Goal: Information Seeking & Learning: Learn about a topic

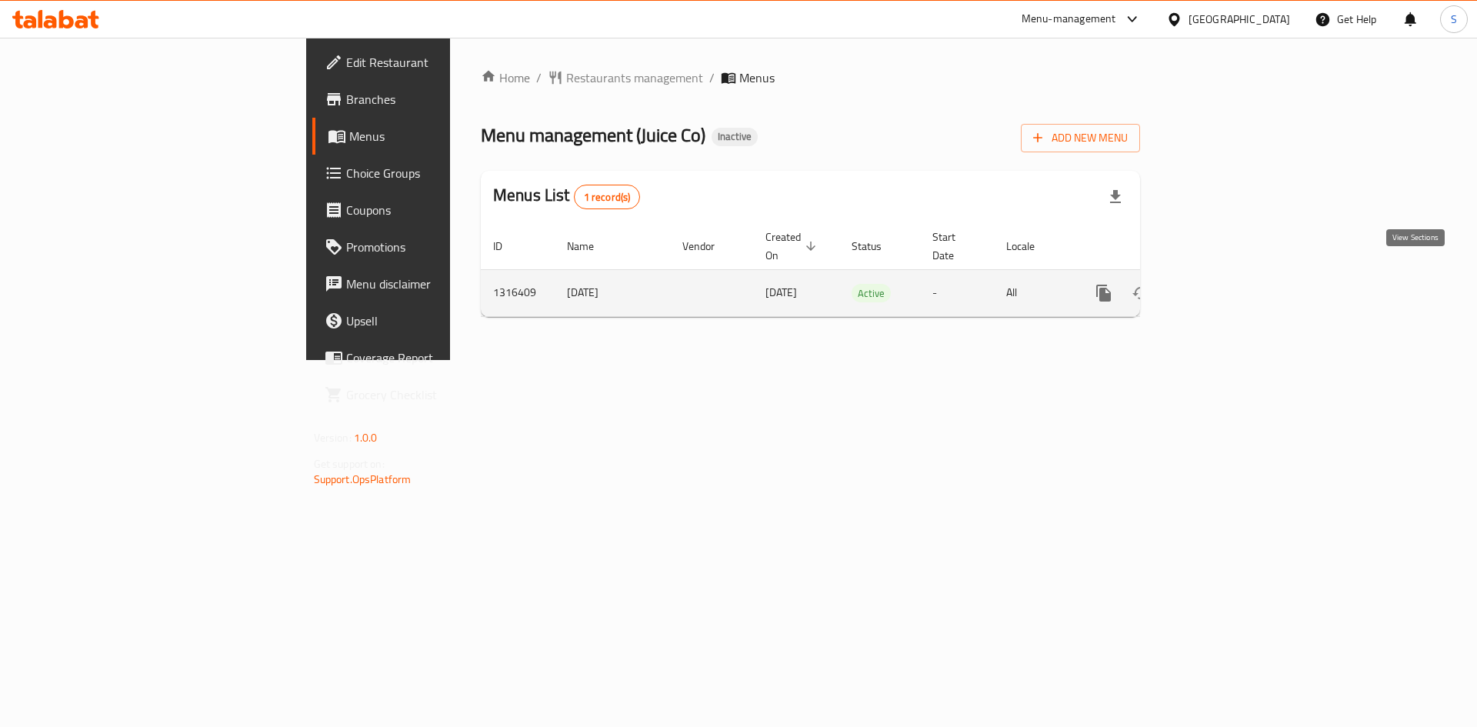
click at [1224, 284] on icon "enhanced table" at bounding box center [1215, 293] width 18 height 18
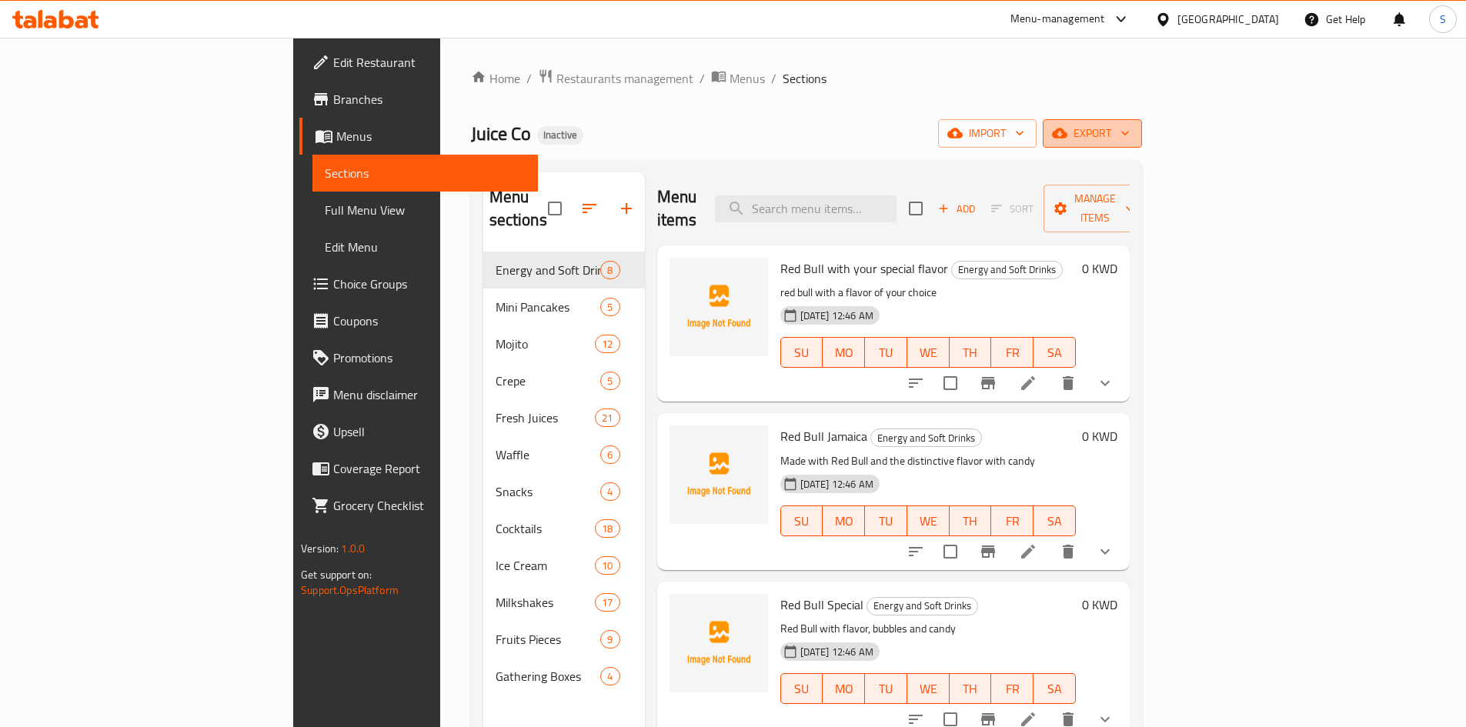
click at [1129, 132] on span "export" at bounding box center [1092, 133] width 75 height 19
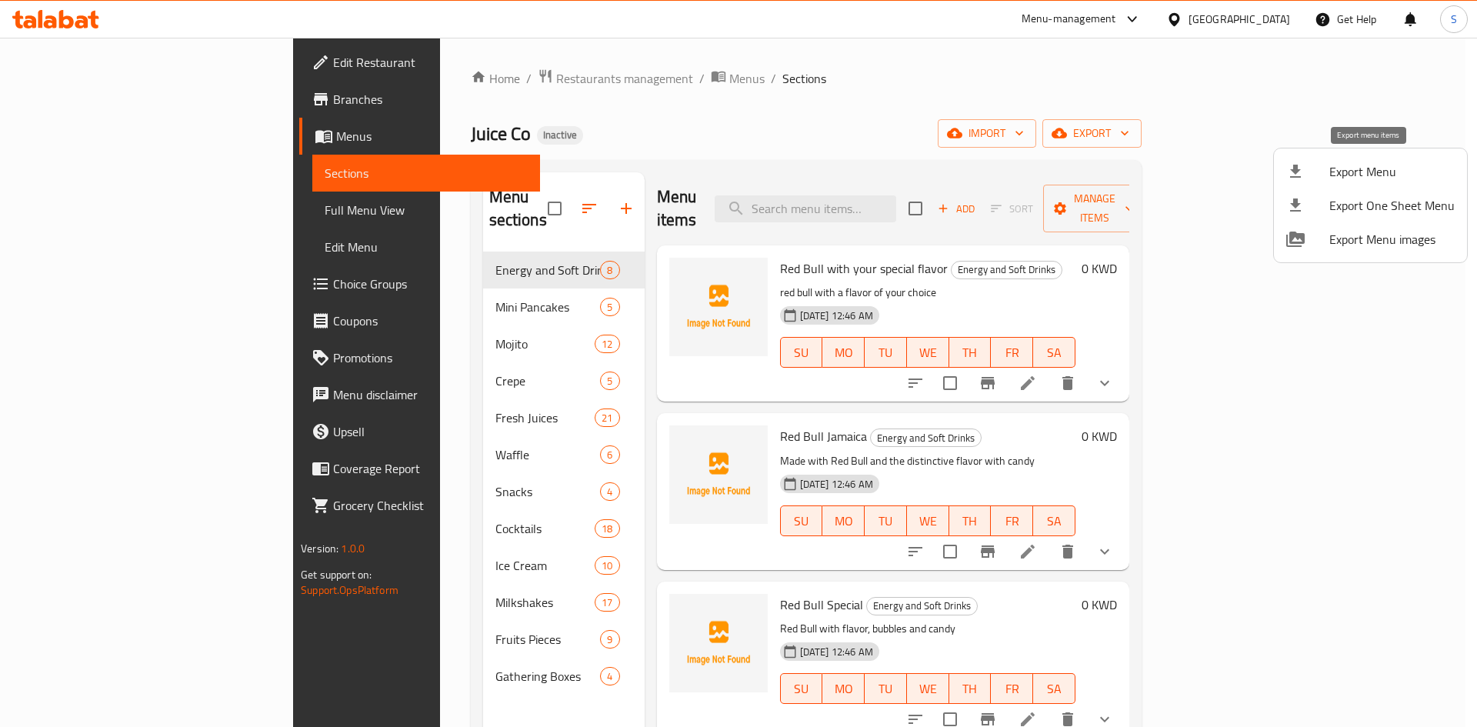
click at [1279, 161] on li "Export Menu" at bounding box center [1370, 172] width 193 height 34
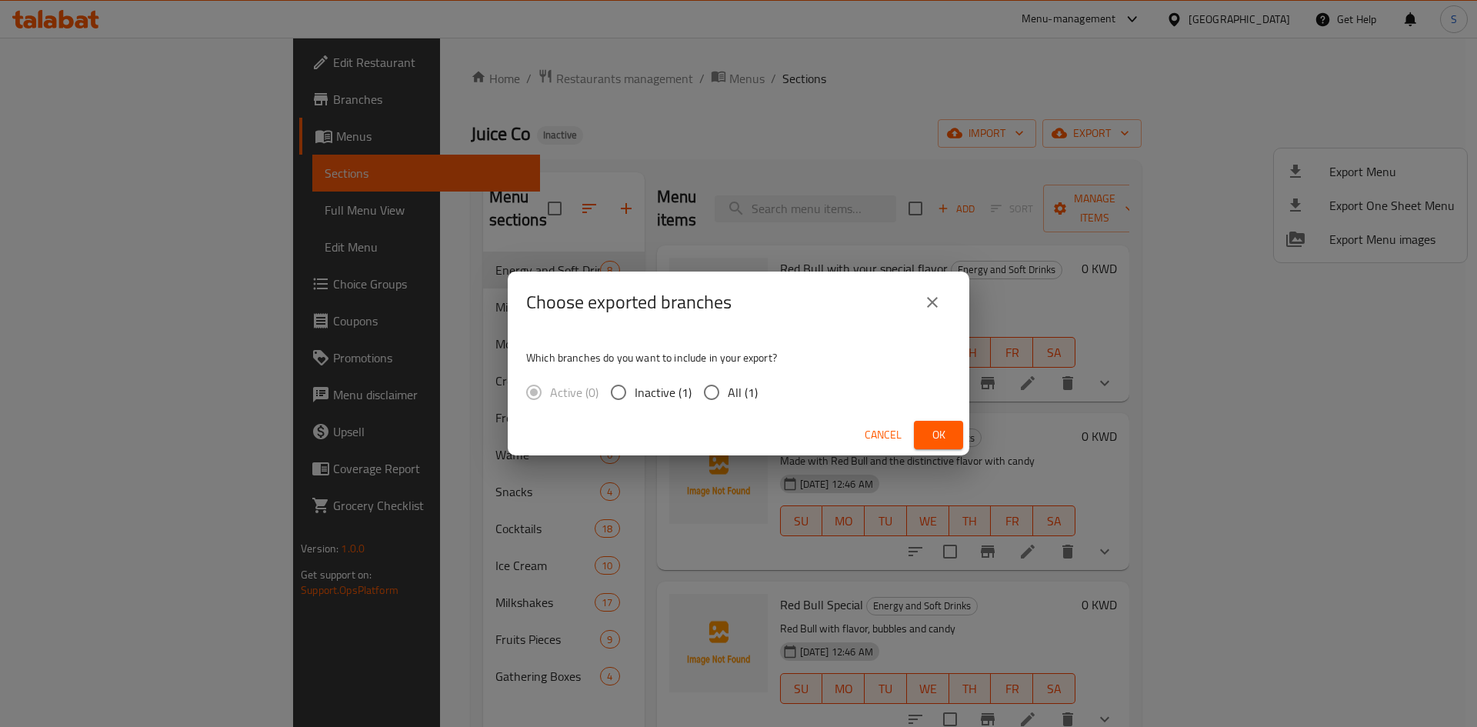
click at [738, 392] on span "All (1)" at bounding box center [743, 392] width 30 height 18
click at [728, 392] on input "All (1)" at bounding box center [711, 392] width 32 height 32
radio input "true"
click at [941, 430] on span "Ok" at bounding box center [938, 434] width 25 height 19
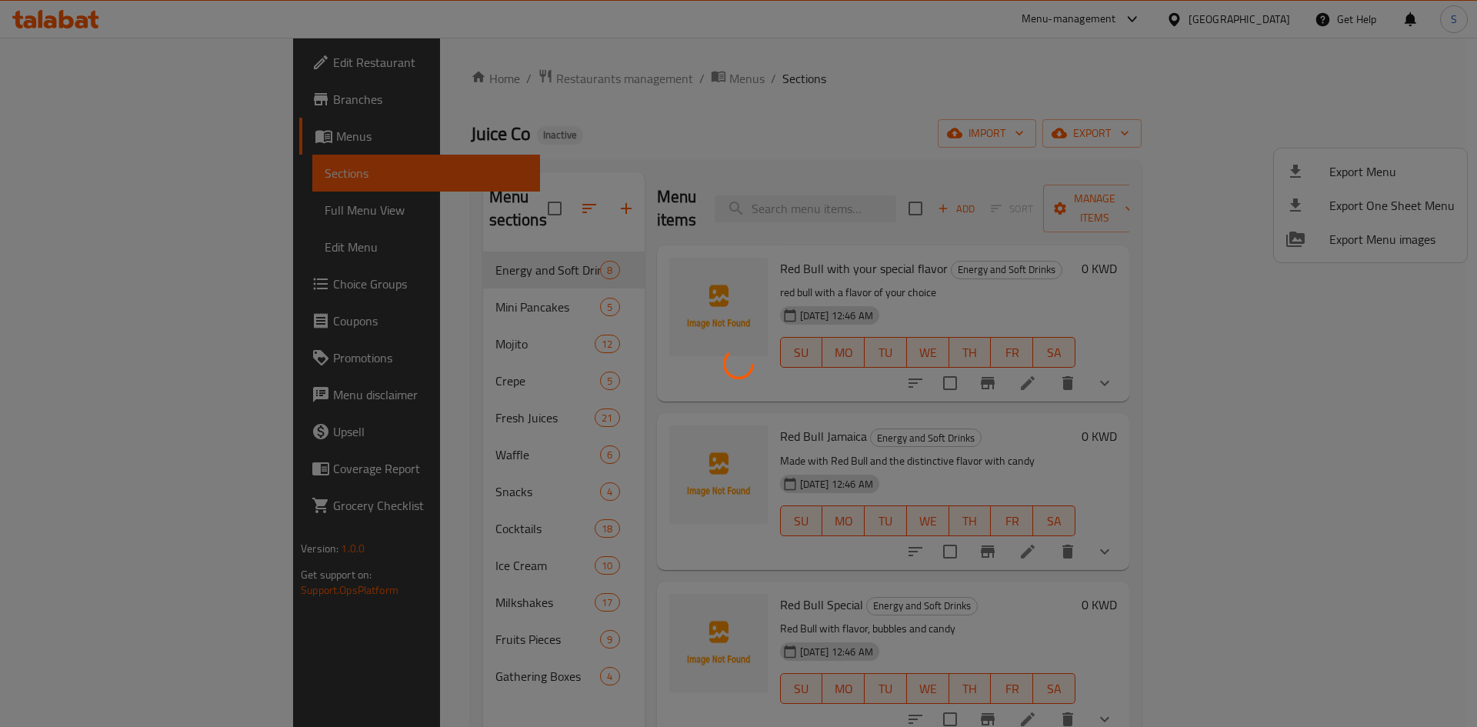
click at [113, 213] on div at bounding box center [738, 363] width 1477 height 727
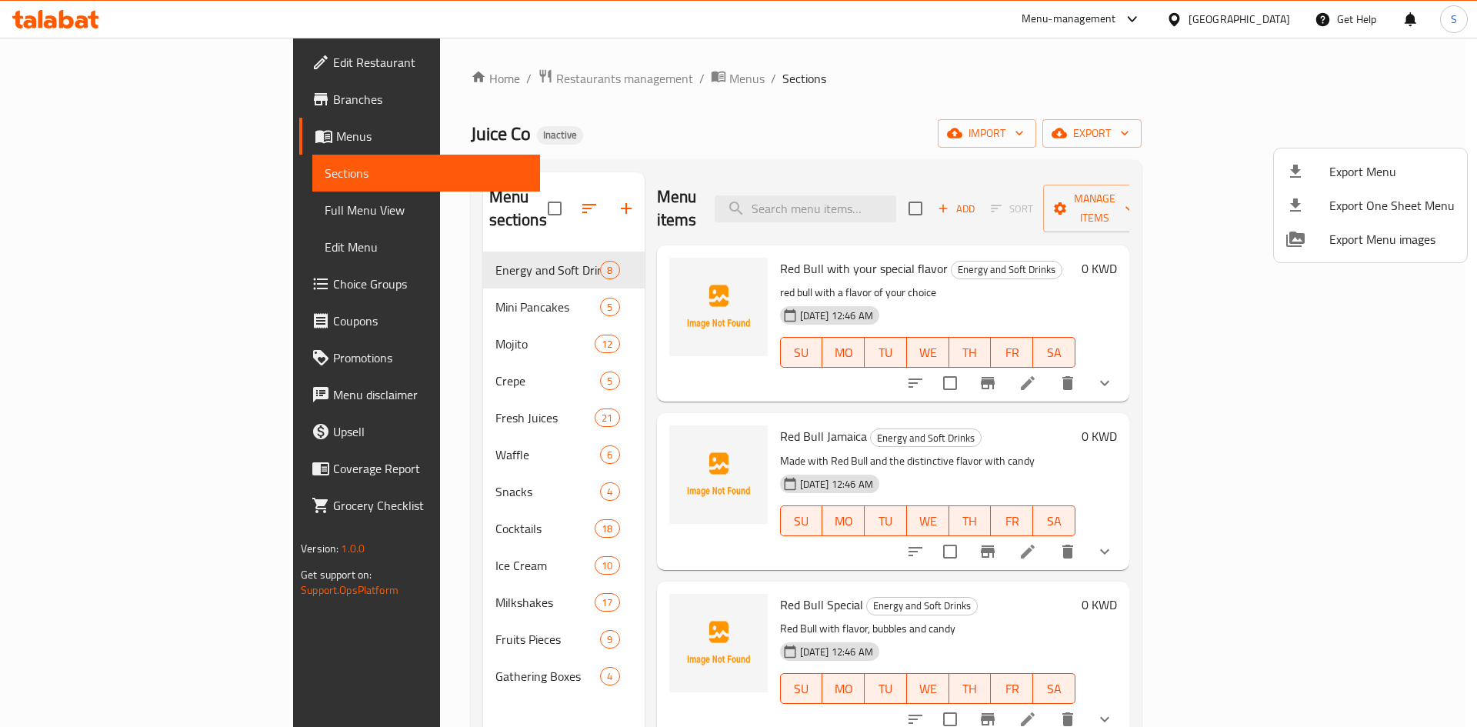
click at [142, 205] on div at bounding box center [738, 363] width 1477 height 727
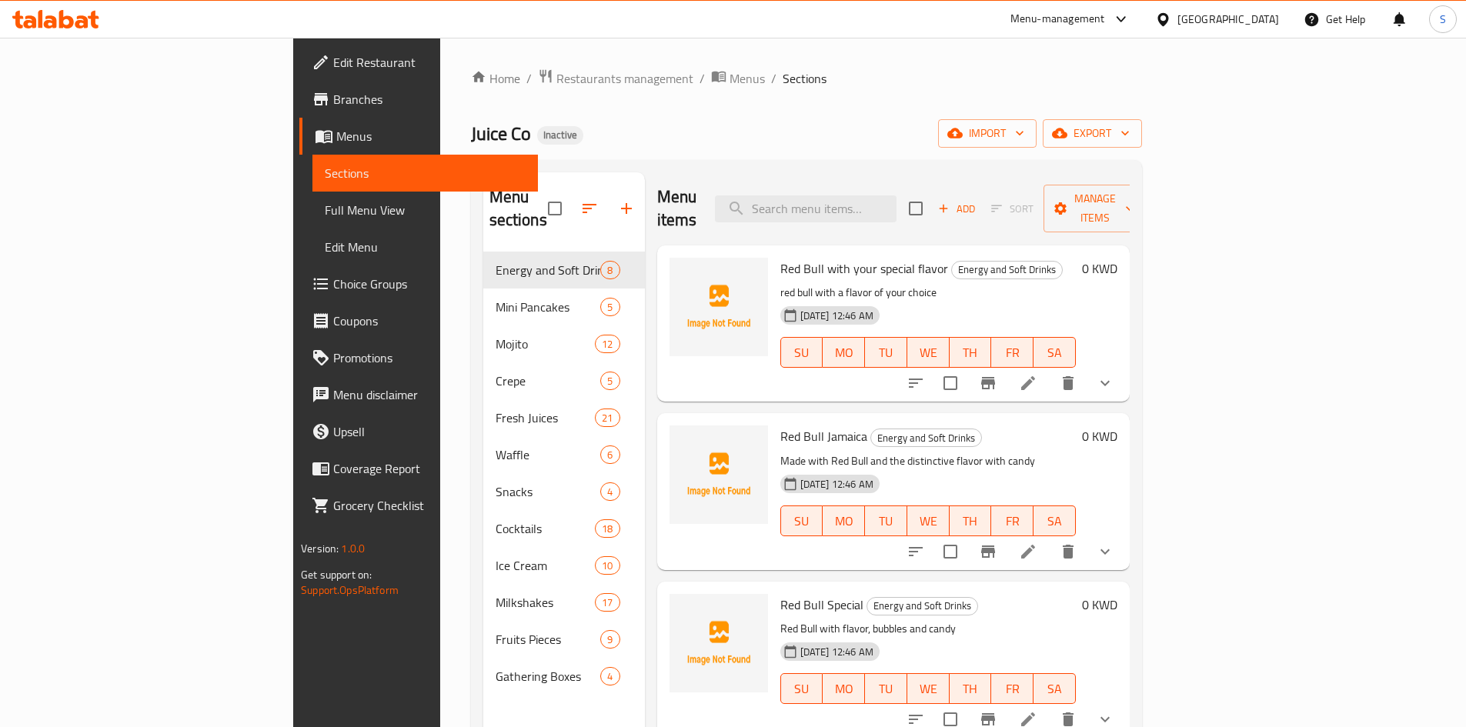
click at [325, 205] on span "Full Menu View" at bounding box center [425, 210] width 201 height 18
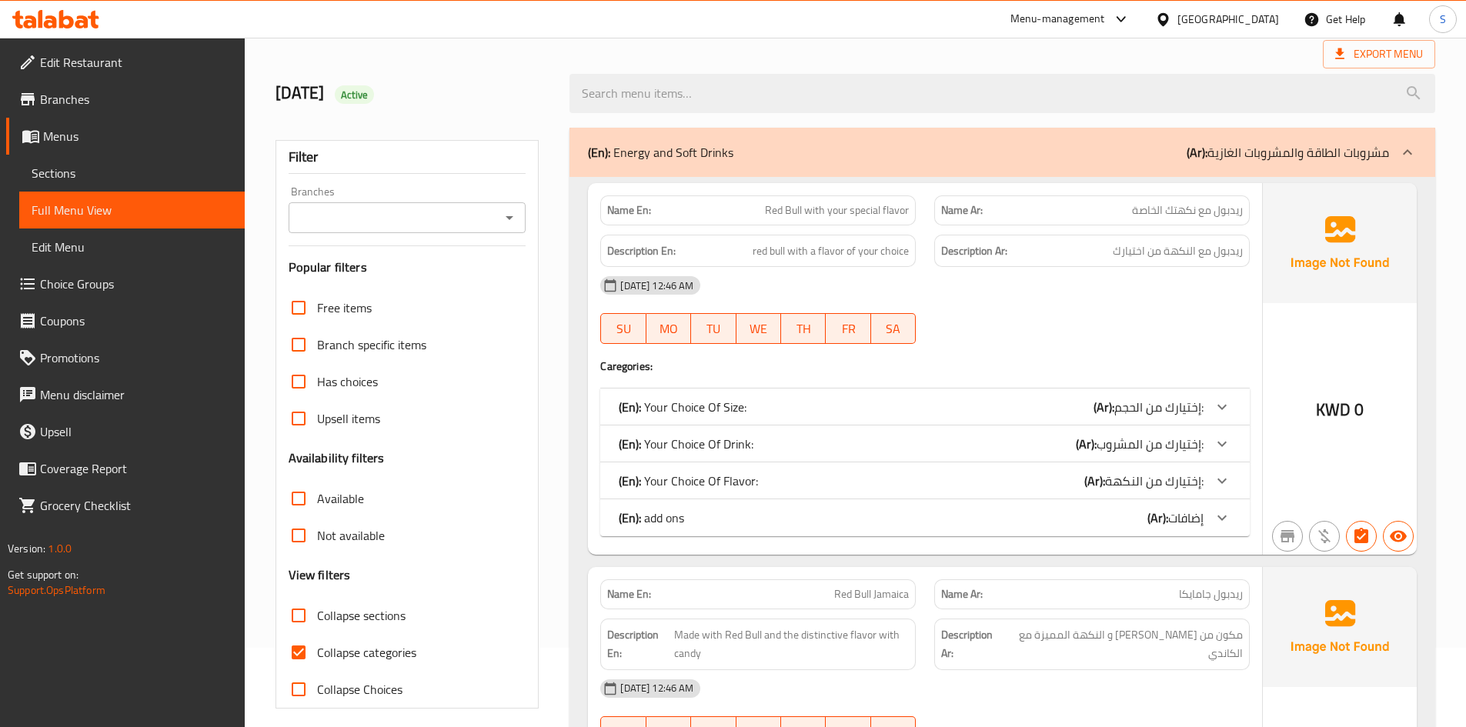
scroll to position [231, 0]
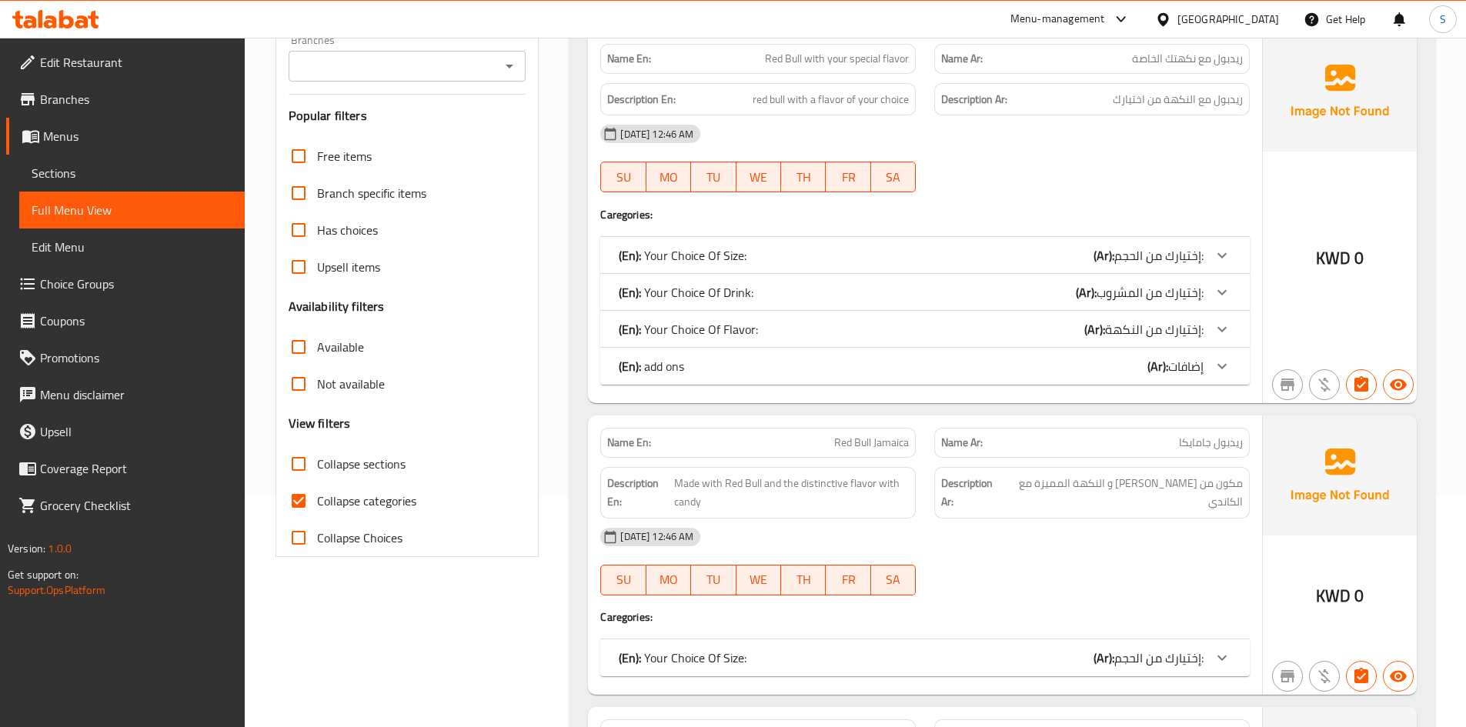
click at [325, 492] on span "Collapse categories" at bounding box center [366, 501] width 99 height 18
click at [317, 490] on input "Collapse categories" at bounding box center [298, 500] width 37 height 37
checkbox input "false"
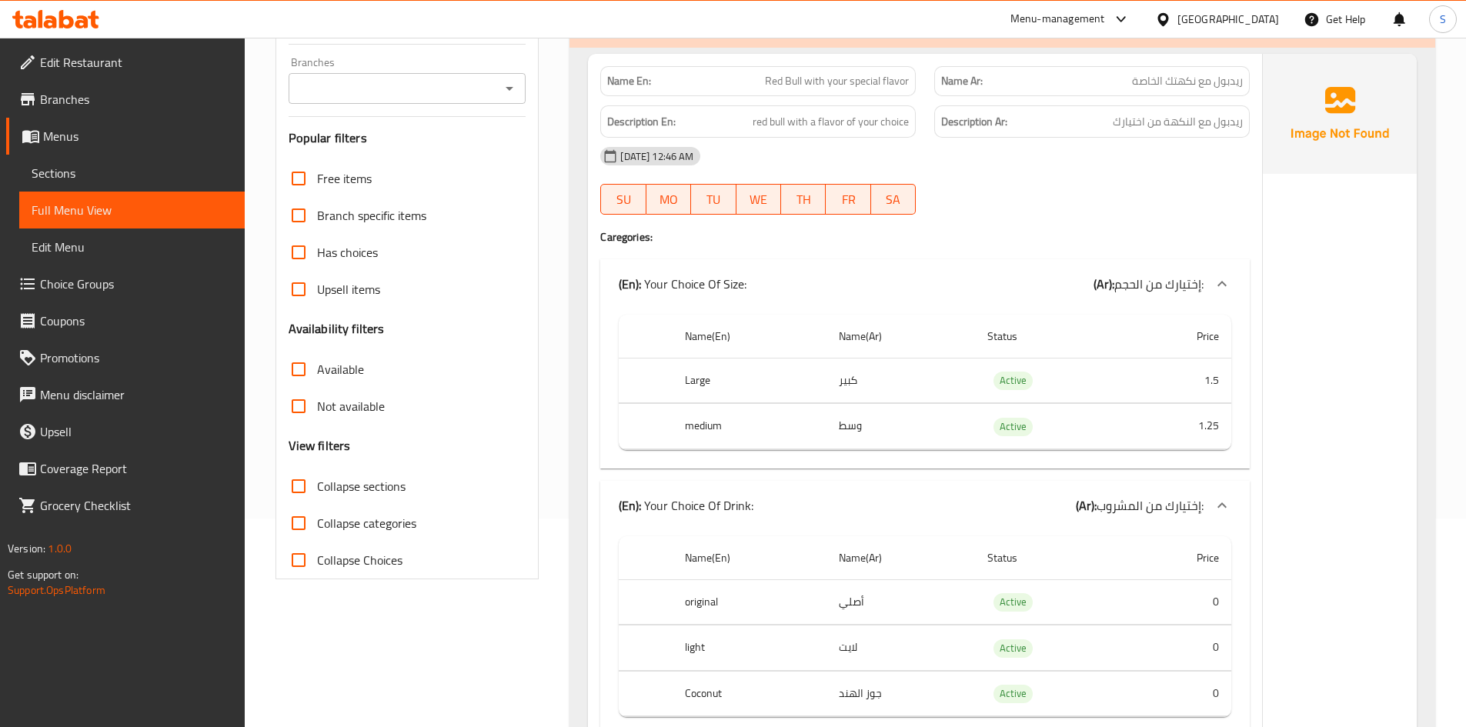
scroll to position [0, 0]
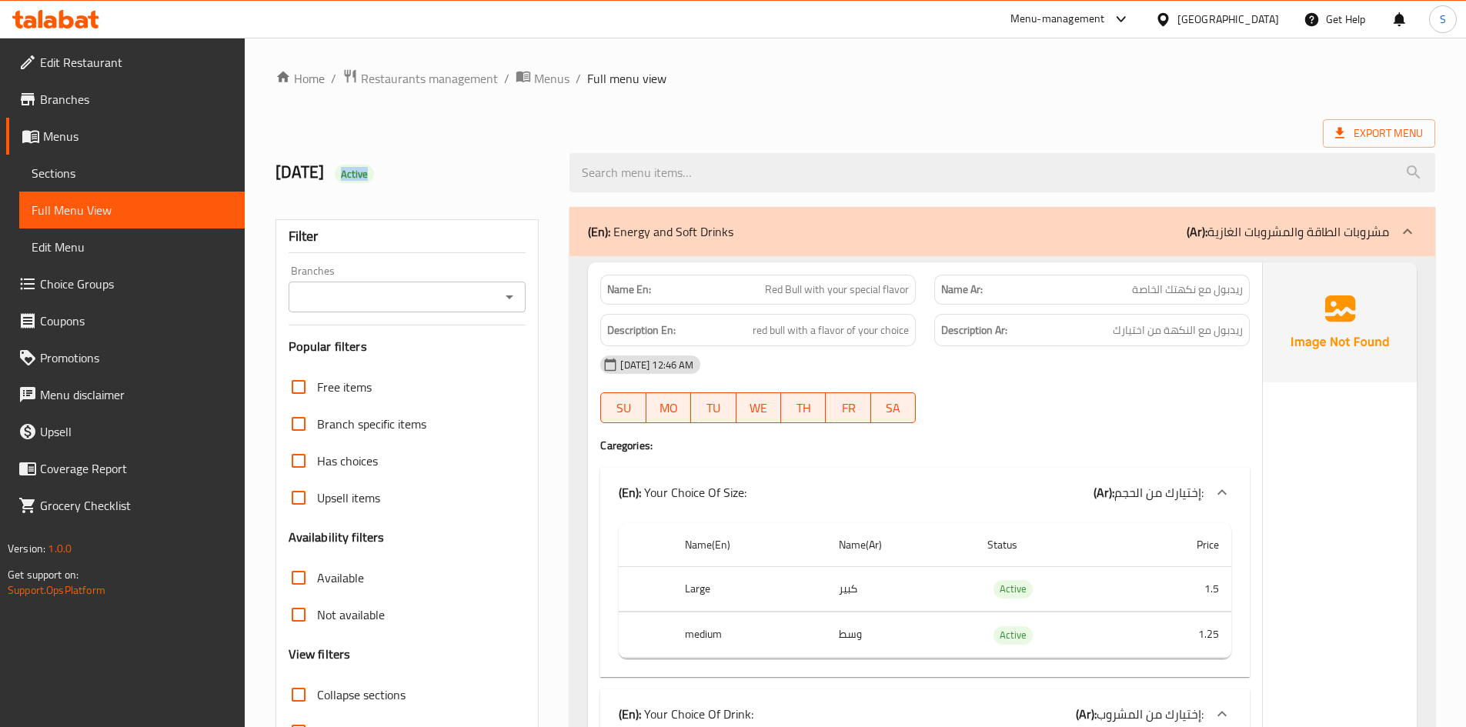
drag, startPoint x: 365, startPoint y: 177, endPoint x: 449, endPoint y: 193, distance: 84.6
click at [449, 193] on div "[DATE] Active" at bounding box center [413, 172] width 295 height 68
copy span "Active"
click at [100, 163] on link "Sections" at bounding box center [131, 173] width 225 height 37
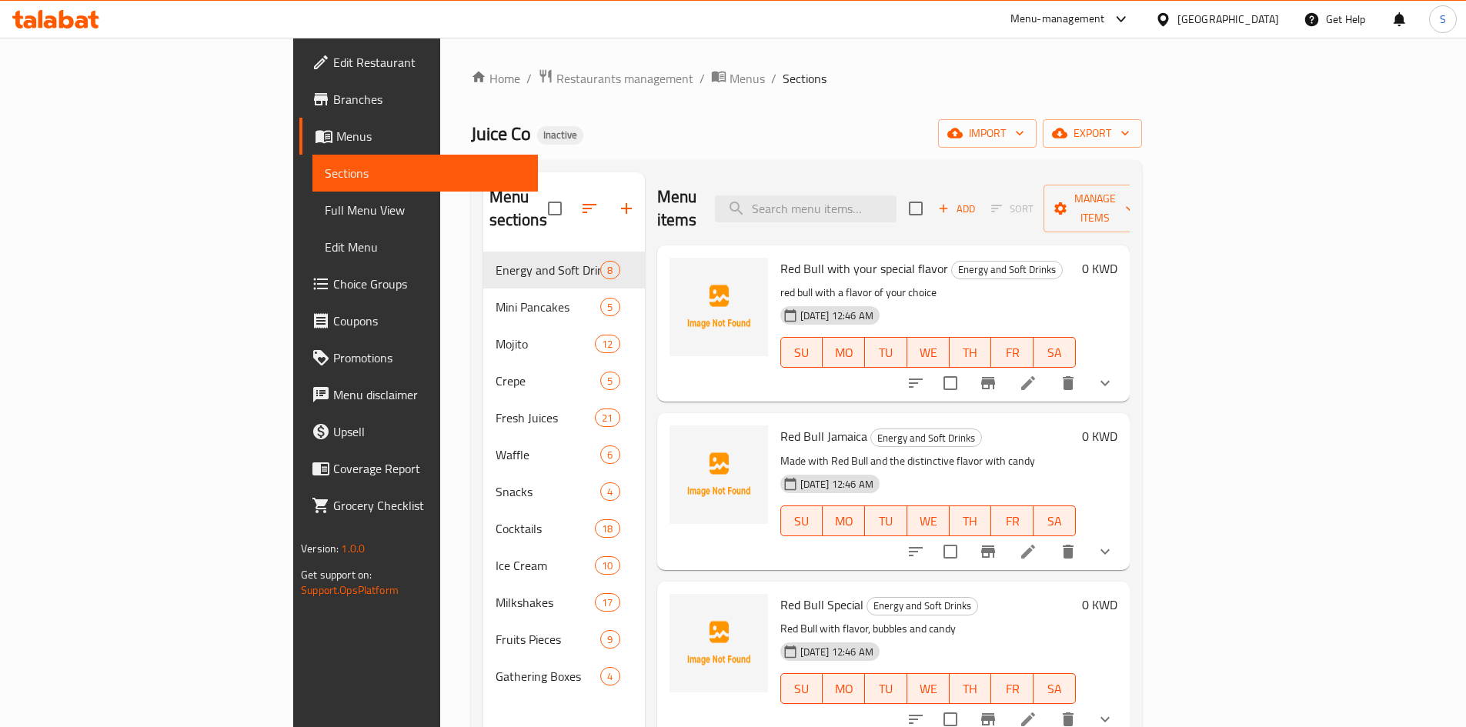
click at [325, 216] on span "Full Menu View" at bounding box center [425, 210] width 201 height 18
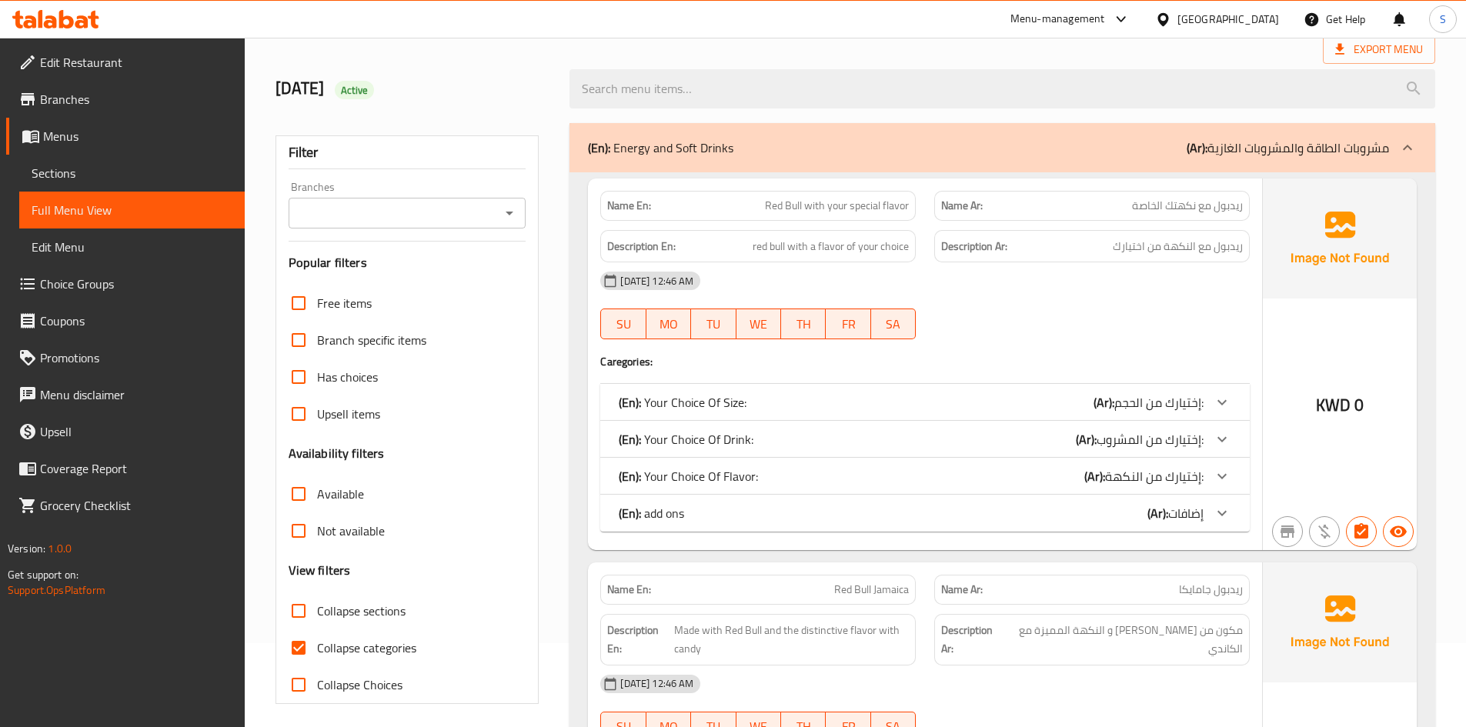
scroll to position [231, 0]
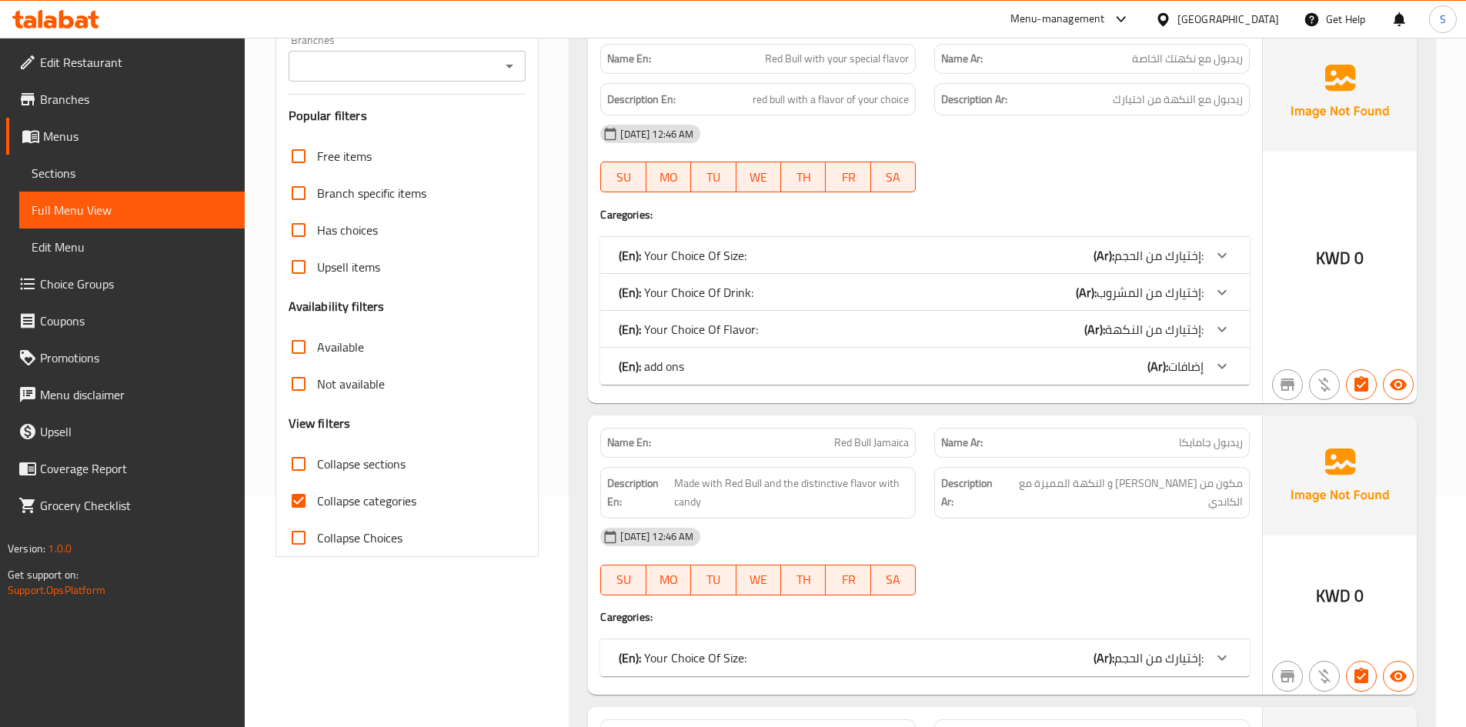
click at [331, 507] on span "Collapse categories" at bounding box center [366, 501] width 99 height 18
click at [317, 507] on input "Collapse categories" at bounding box center [298, 500] width 37 height 37
checkbox input "false"
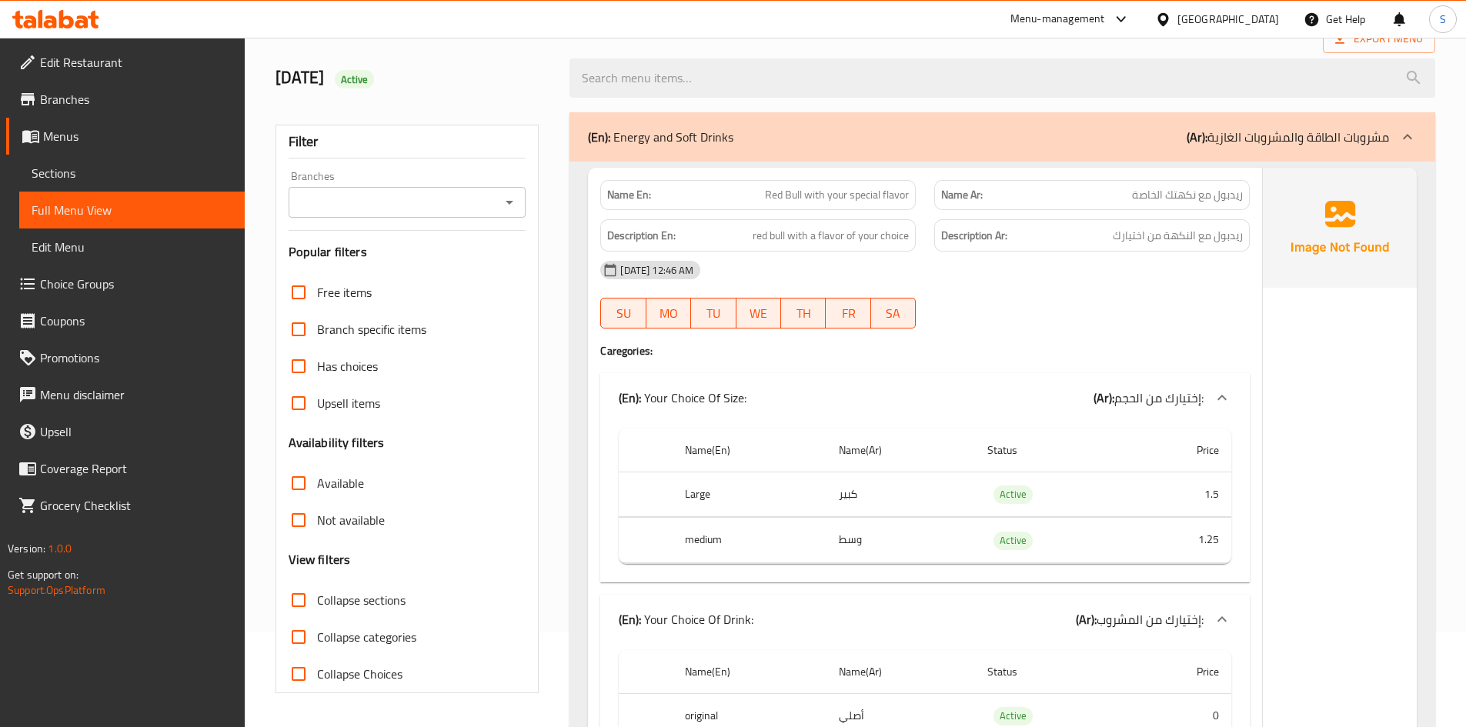
scroll to position [77, 0]
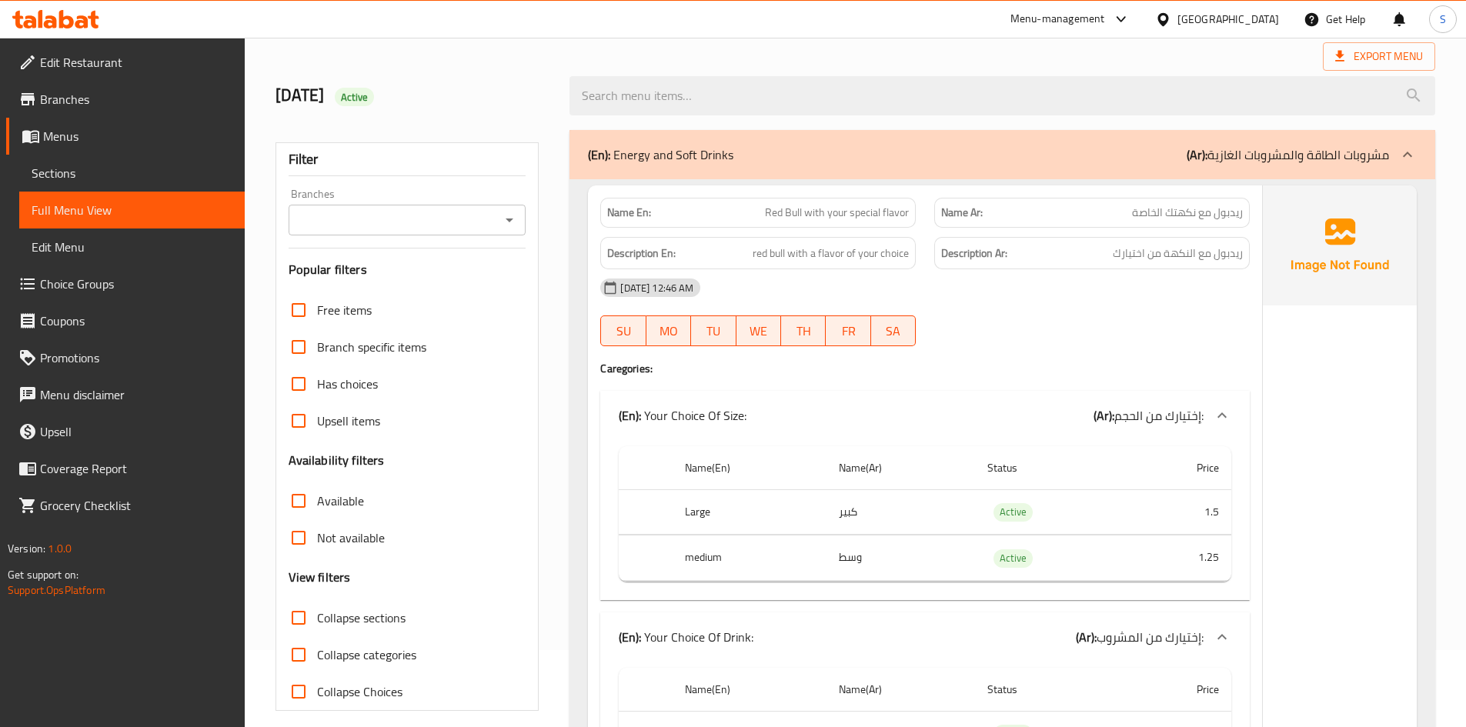
click at [318, 617] on span "Collapse sections" at bounding box center [361, 618] width 88 height 18
click at [317, 617] on input "Collapse sections" at bounding box center [298, 617] width 37 height 37
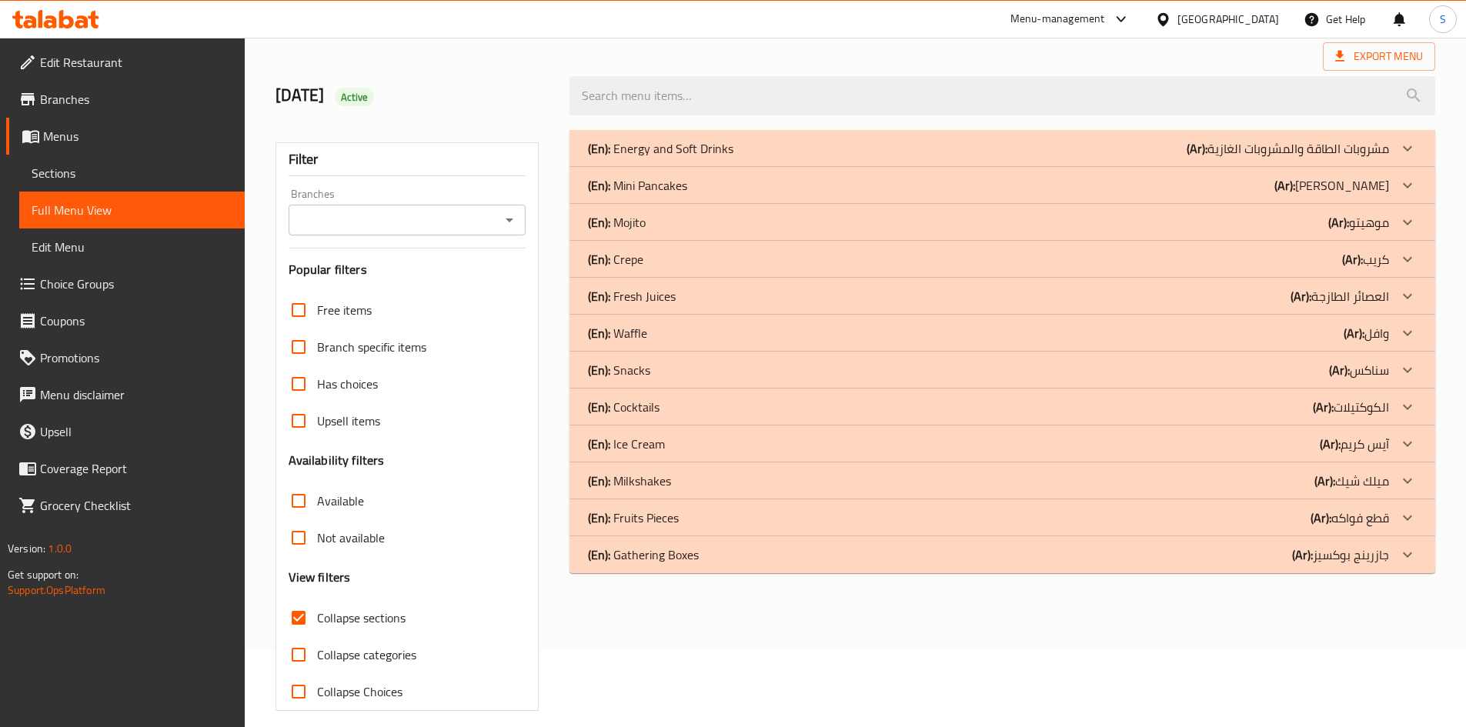
click at [646, 562] on p "(En): Gathering Boxes" at bounding box center [643, 554] width 111 height 18
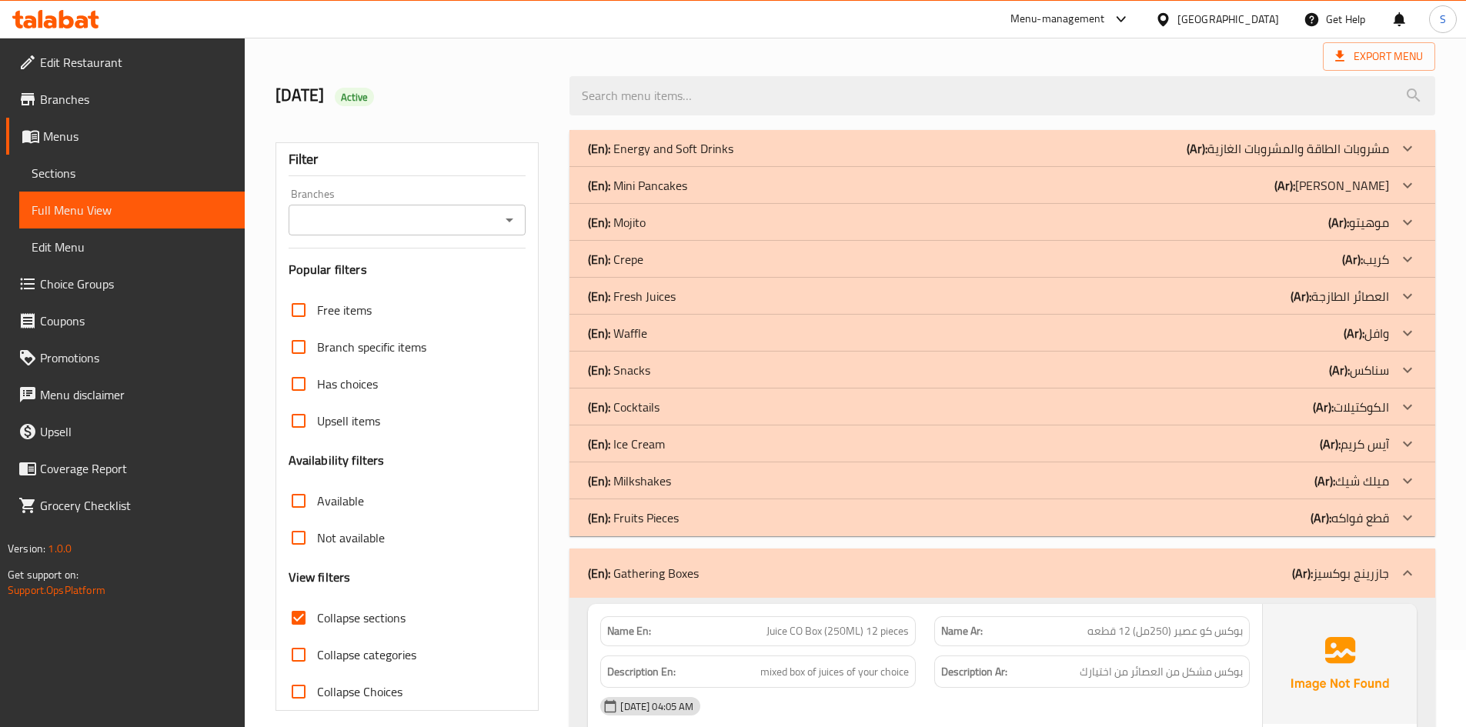
click at [625, 522] on p "(En): Fruits Pieces" at bounding box center [633, 518] width 91 height 18
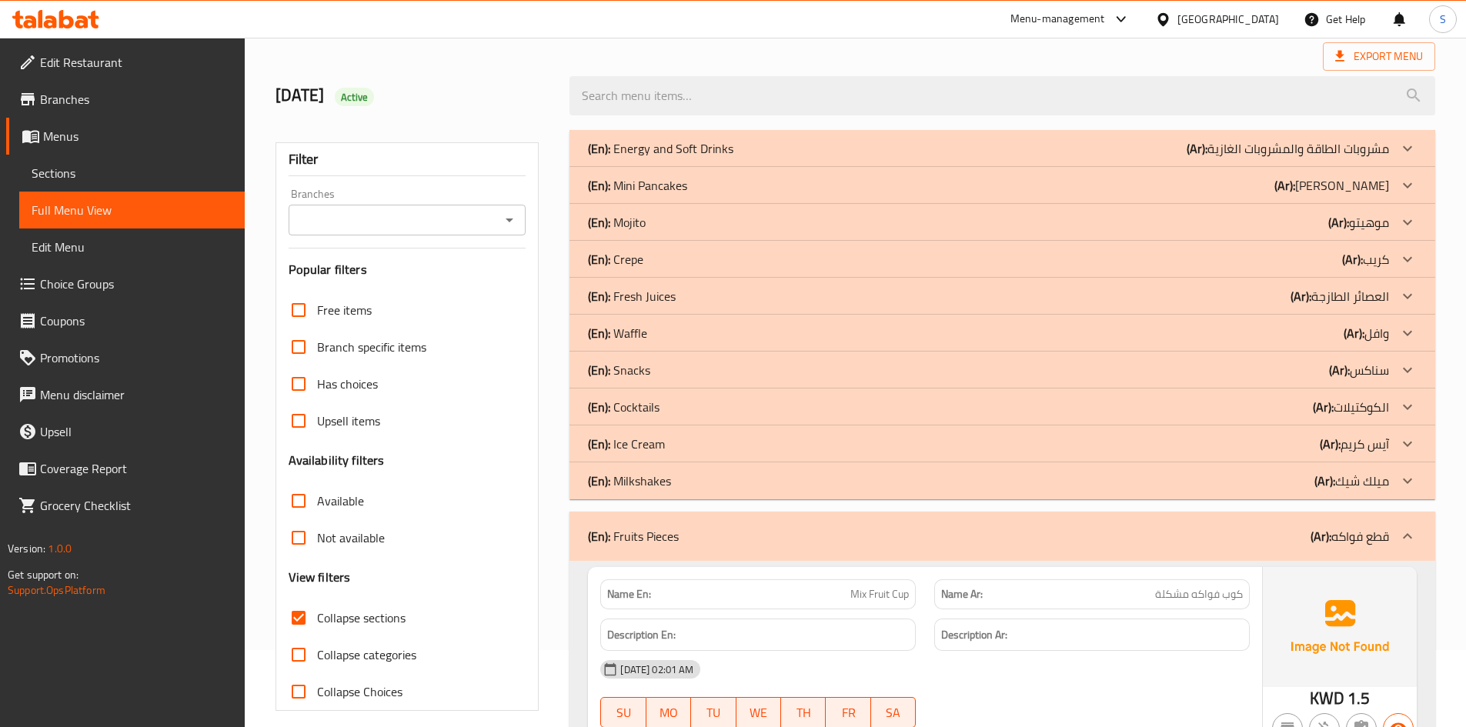
click at [658, 446] on p "(En): Ice Cream" at bounding box center [626, 444] width 77 height 18
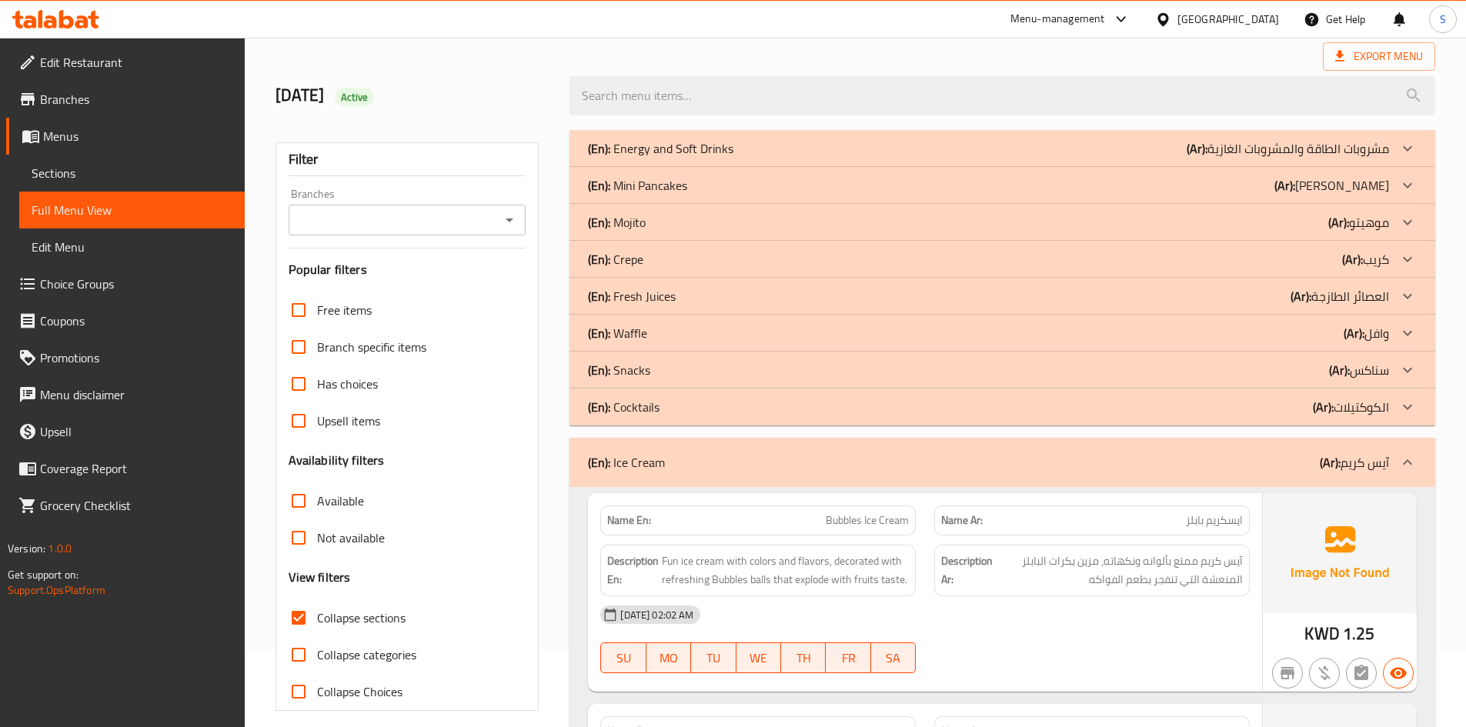
click at [645, 369] on p "(En): Snacks" at bounding box center [619, 370] width 62 height 18
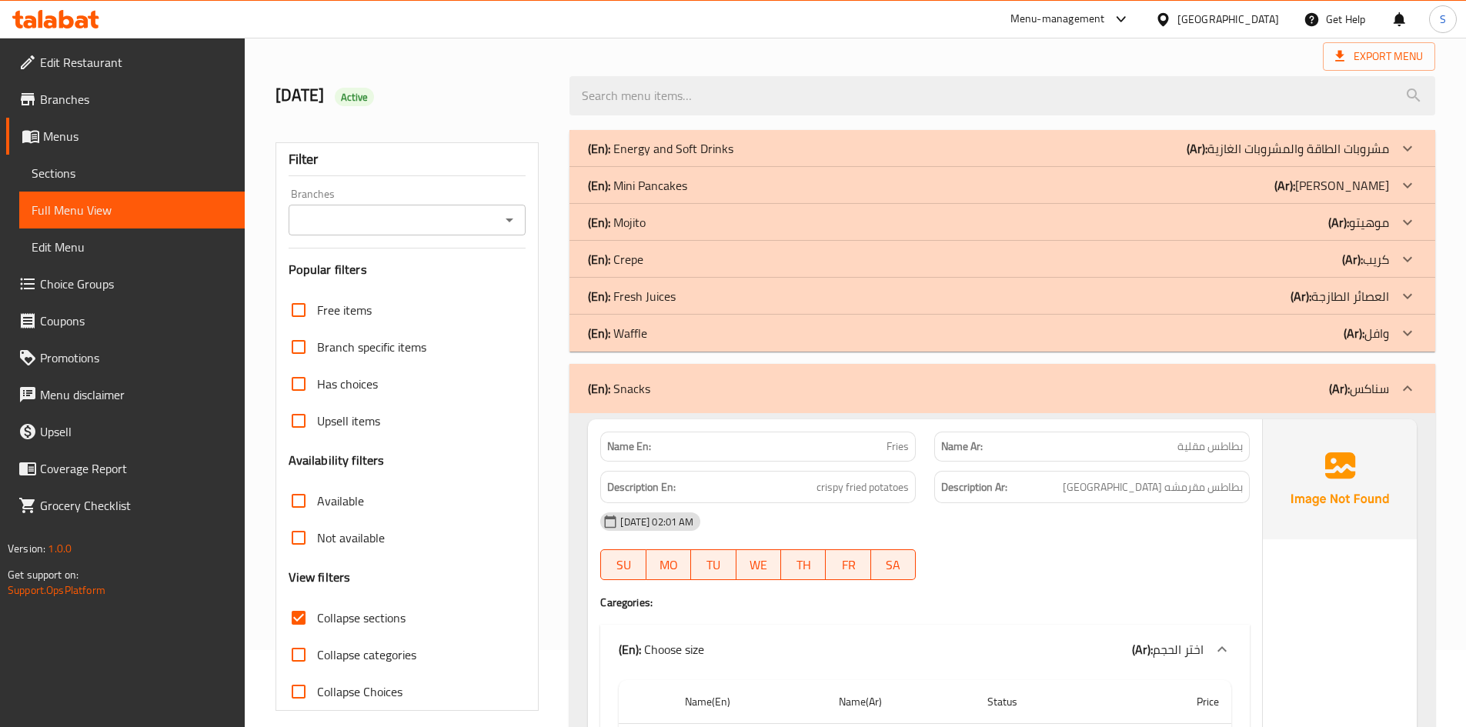
click at [635, 256] on p "(En): Crepe" at bounding box center [615, 259] width 55 height 18
click at [624, 222] on p "(En): Mojito" at bounding box center [617, 222] width 58 height 18
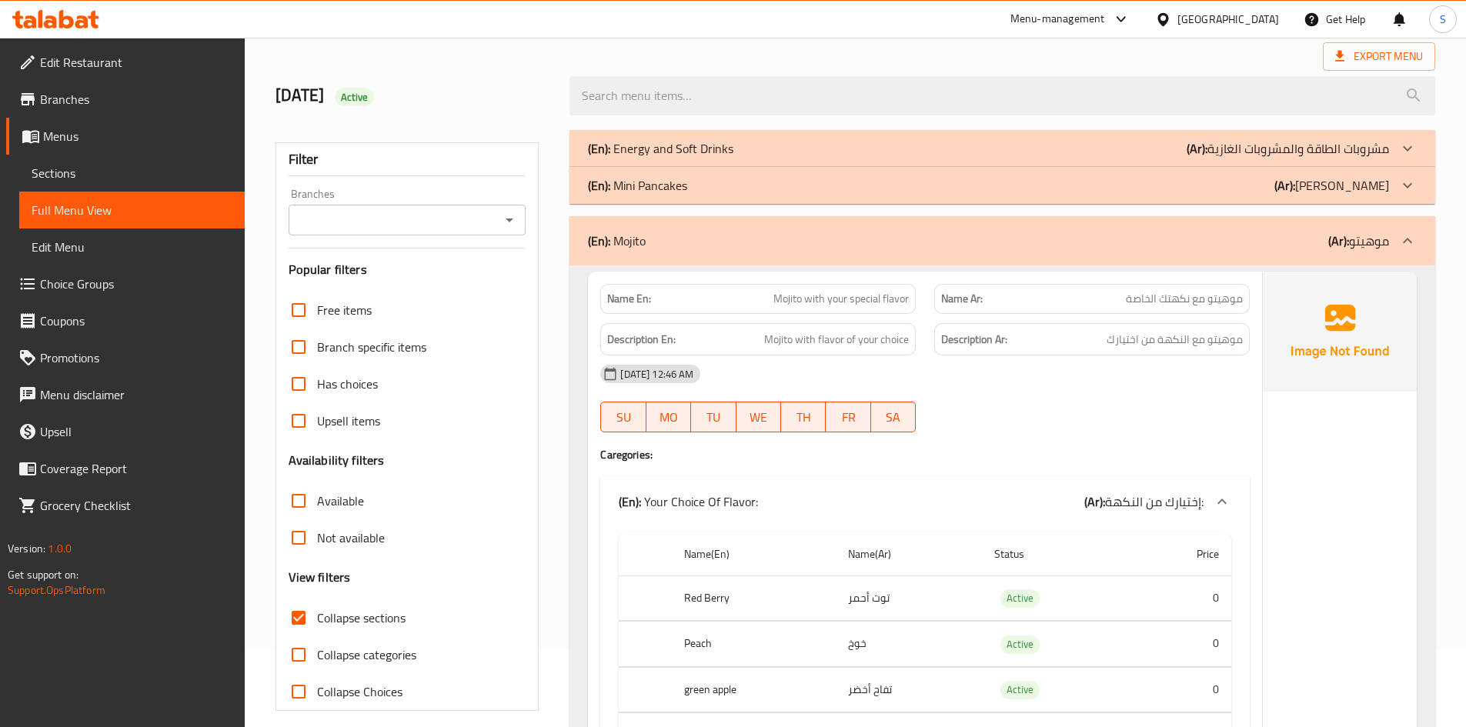
click at [622, 184] on p "(En): Mini Pancakes" at bounding box center [637, 185] width 99 height 18
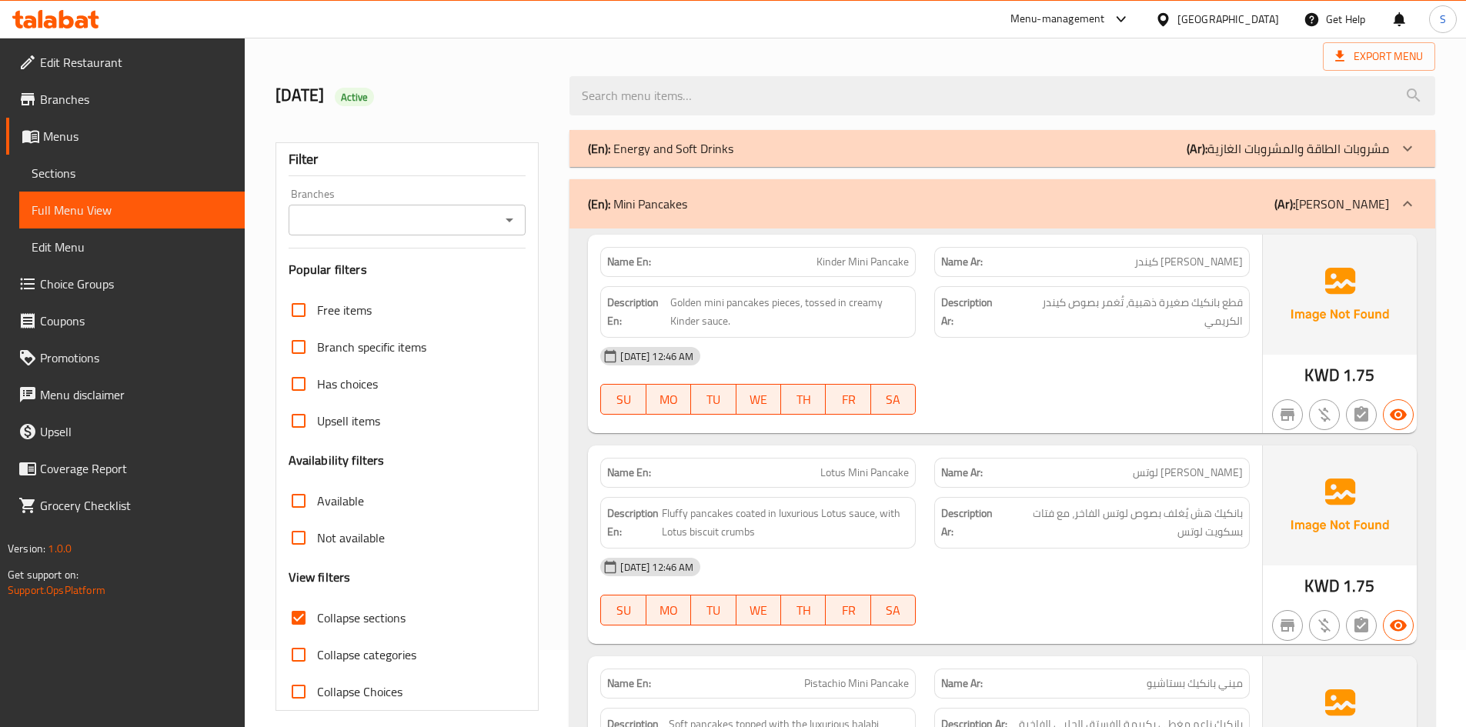
click at [664, 145] on p "(En): Energy and Soft Drinks" at bounding box center [660, 148] width 145 height 18
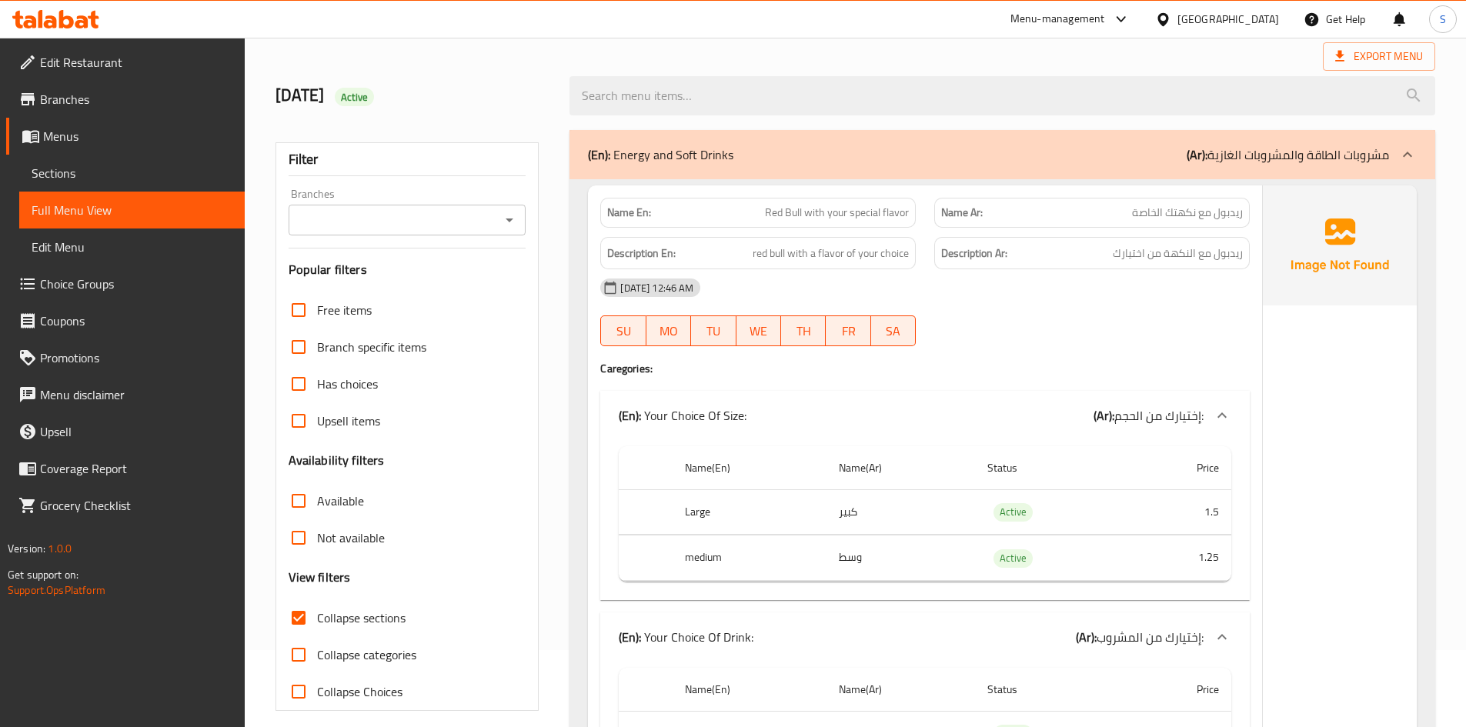
scroll to position [231, 0]
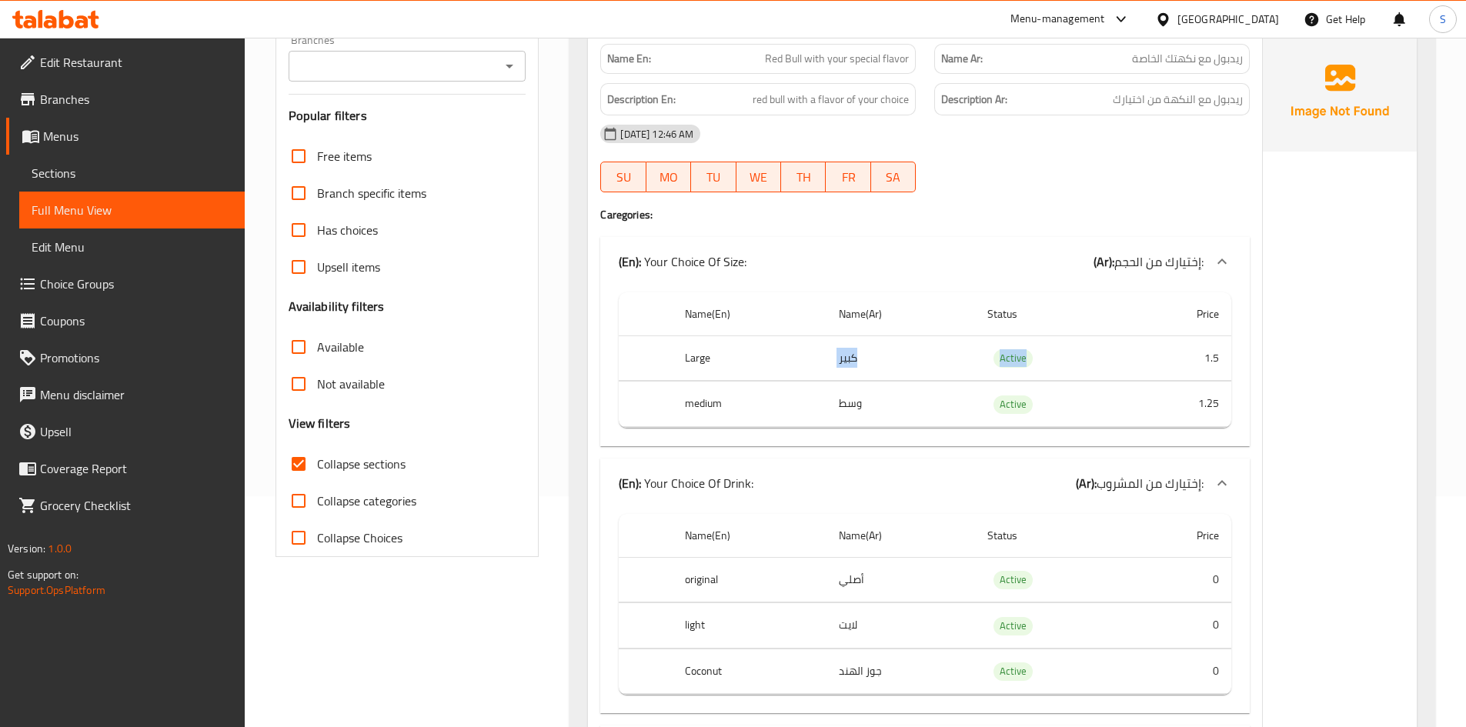
drag, startPoint x: 969, startPoint y: 355, endPoint x: 1127, endPoint y: 363, distance: 157.9
click at [1127, 363] on tr "Large كبير Active 1.5" at bounding box center [925, 357] width 612 height 45
click at [970, 369] on td "كبير" at bounding box center [900, 357] width 148 height 45
drag, startPoint x: 993, startPoint y: 361, endPoint x: 1044, endPoint y: 361, distance: 50.8
click at [1044, 361] on td "Active" at bounding box center [1051, 357] width 153 height 45
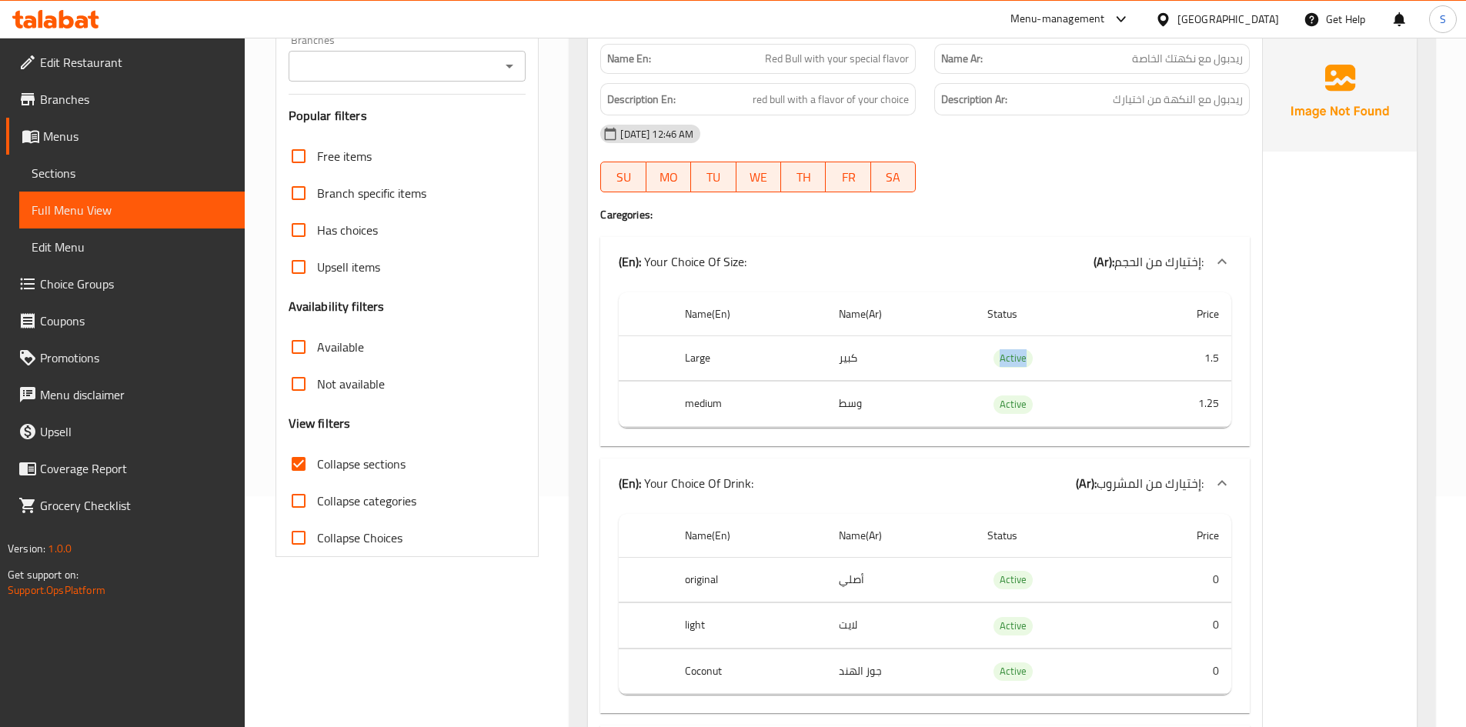
copy span "Active"
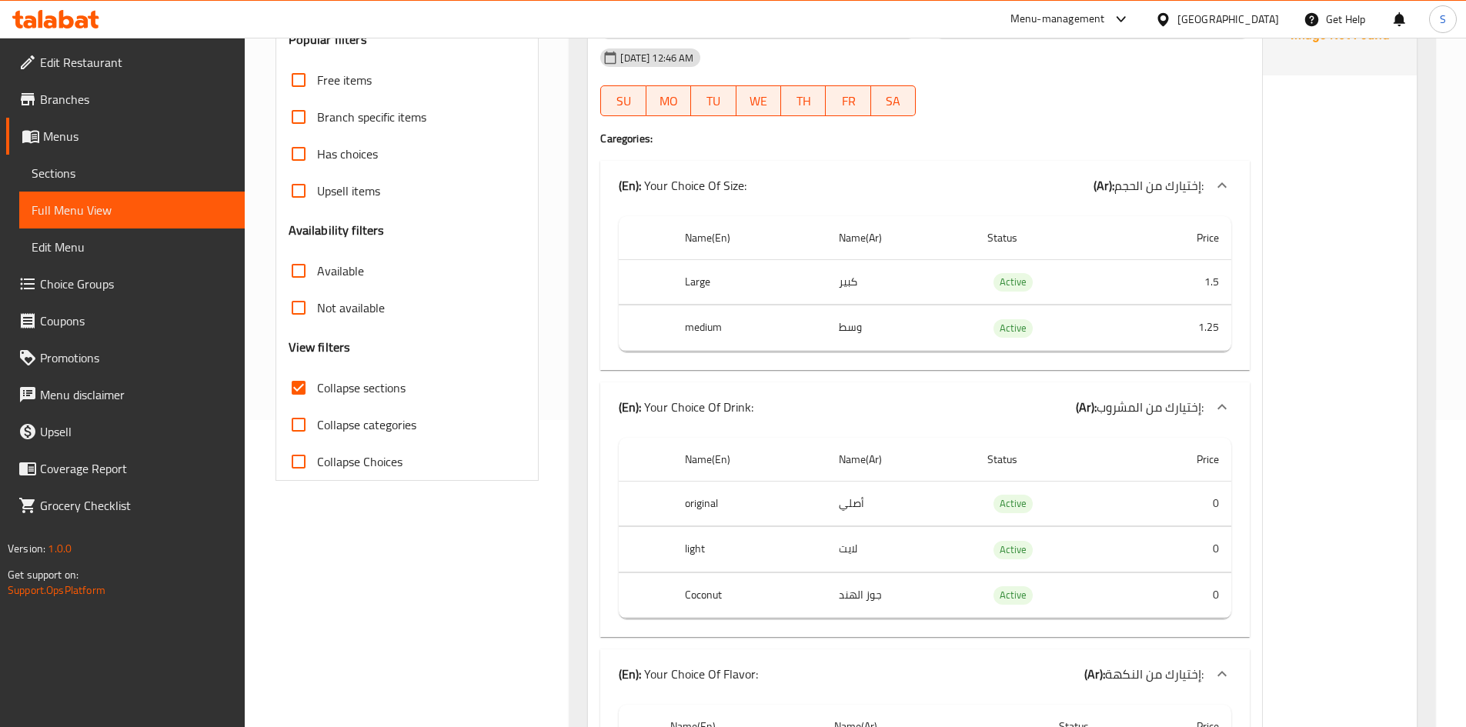
scroll to position [308, 0]
click at [325, 386] on span "Collapse sections" at bounding box center [361, 387] width 88 height 18
click at [317, 386] on input "Collapse sections" at bounding box center [298, 387] width 37 height 37
click at [325, 386] on span "Collapse sections" at bounding box center [361, 387] width 88 height 18
click at [317, 386] on input "Collapse sections" at bounding box center [298, 387] width 37 height 37
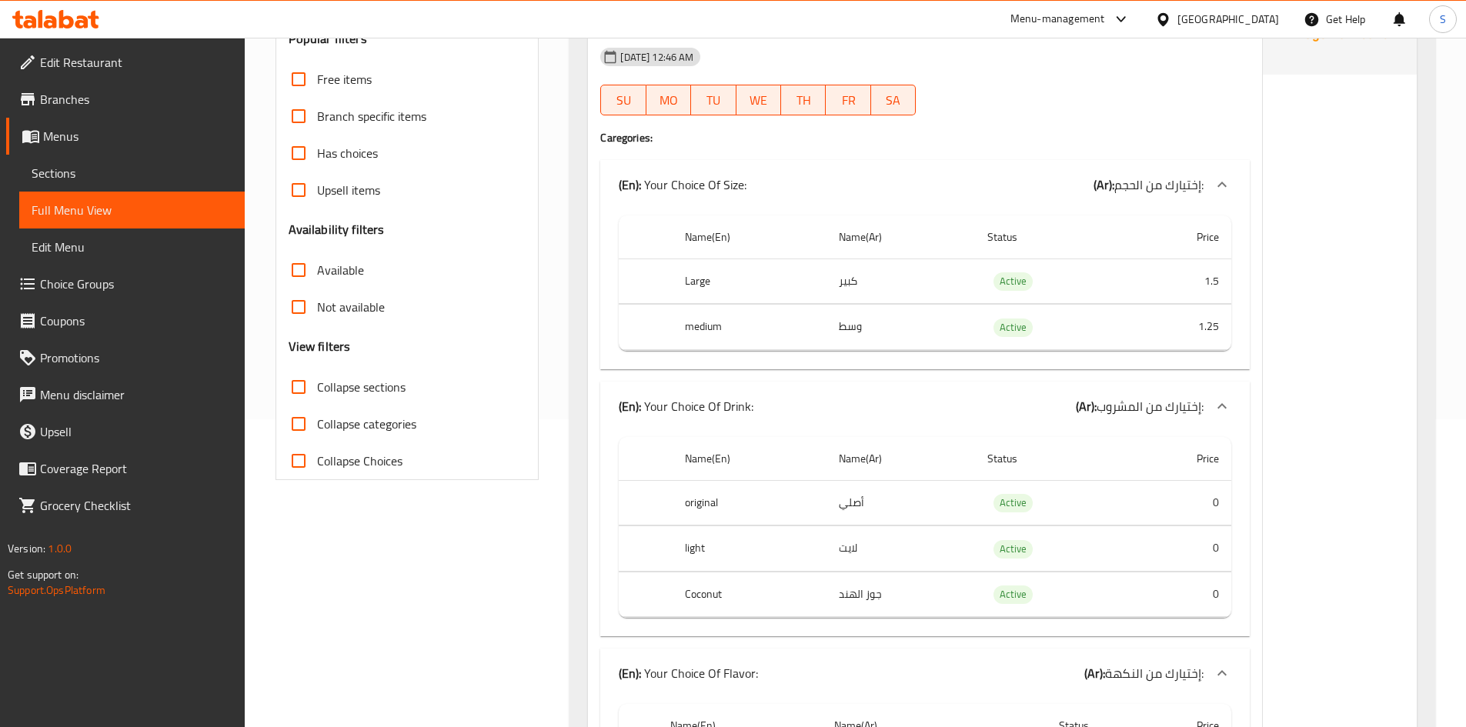
checkbox input "true"
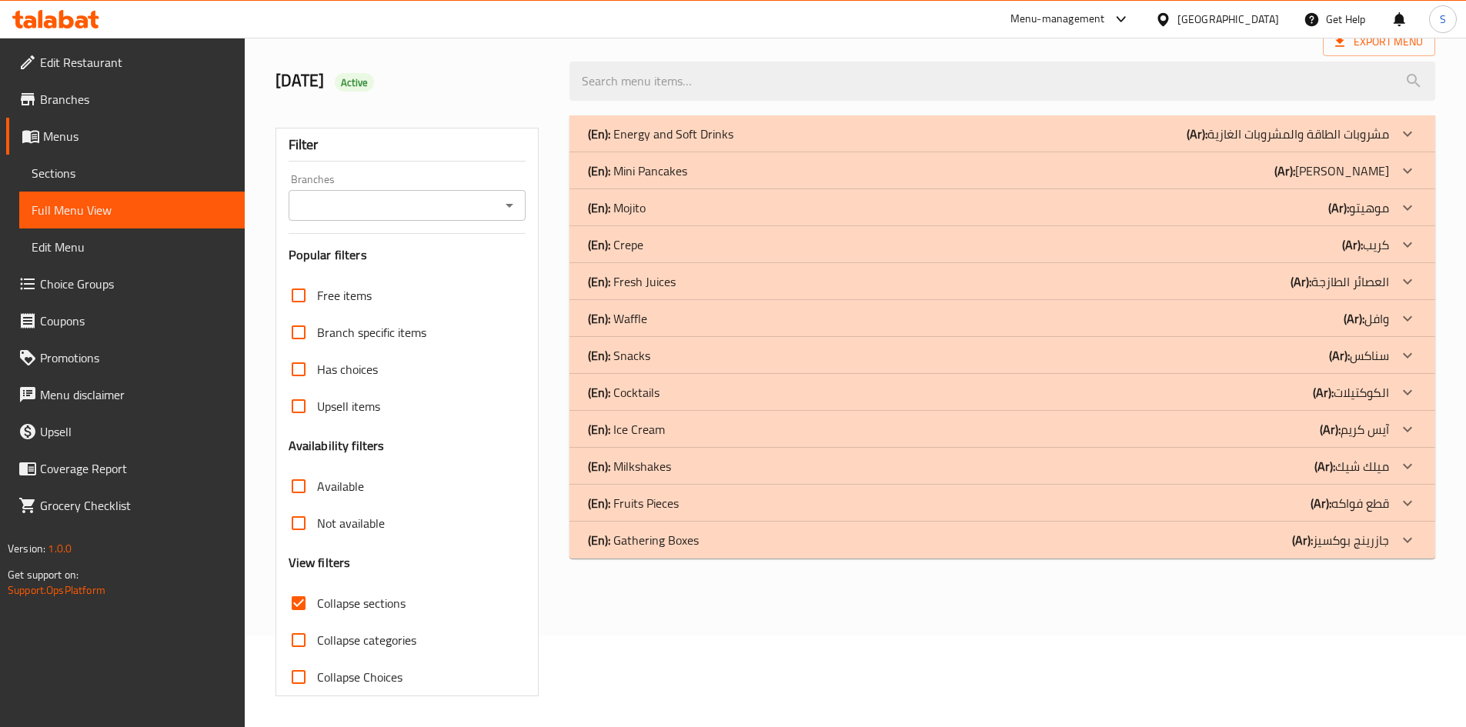
scroll to position [92, 0]
click at [644, 431] on p "(En): Ice Cream" at bounding box center [626, 429] width 77 height 18
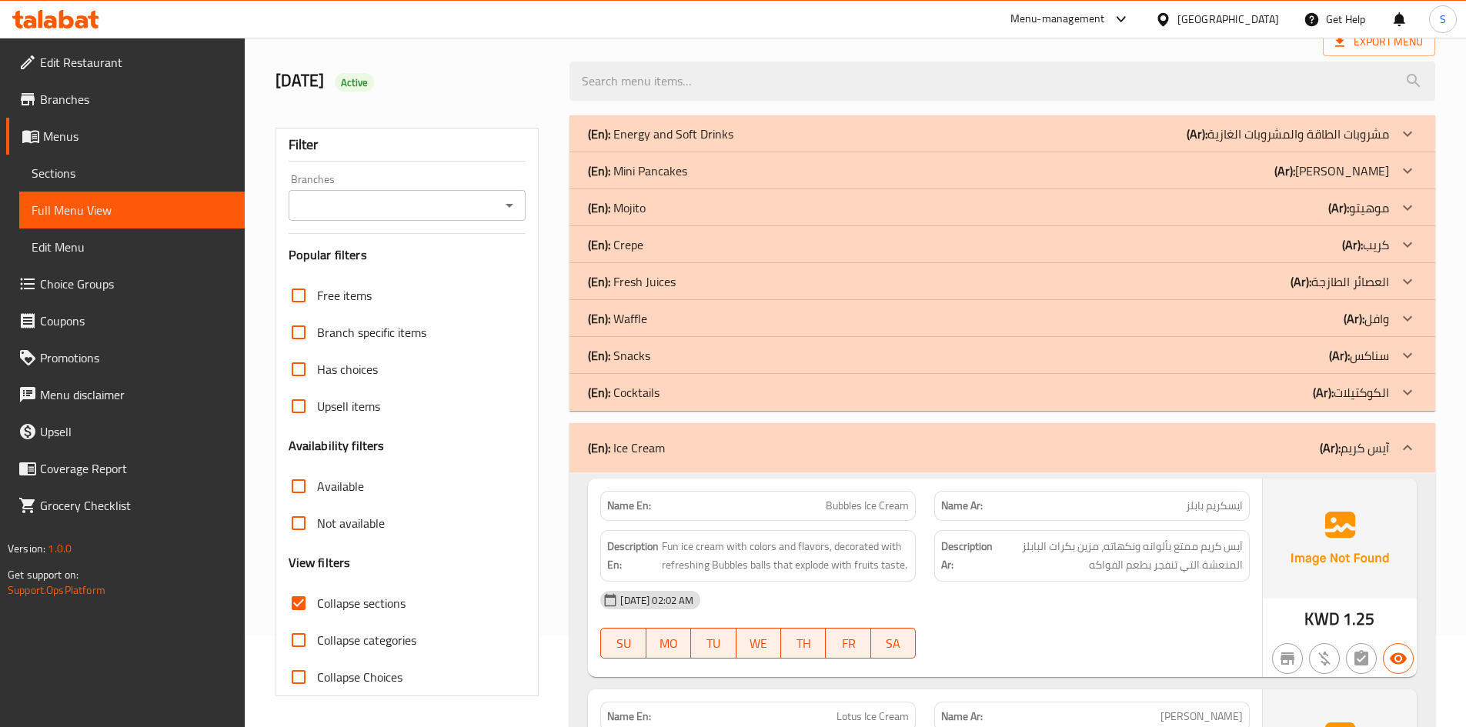
click at [638, 359] on p "(En): Snacks" at bounding box center [619, 355] width 62 height 18
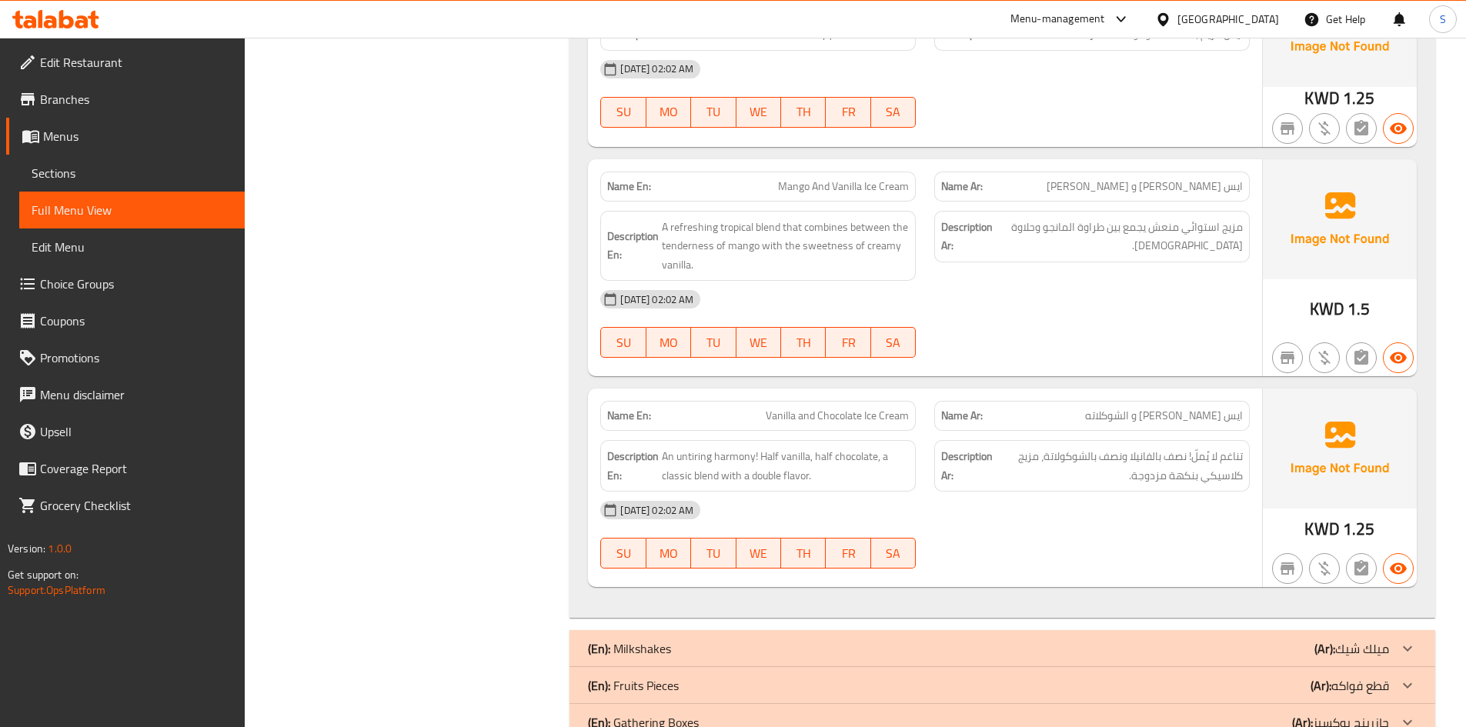
scroll to position [4183, 0]
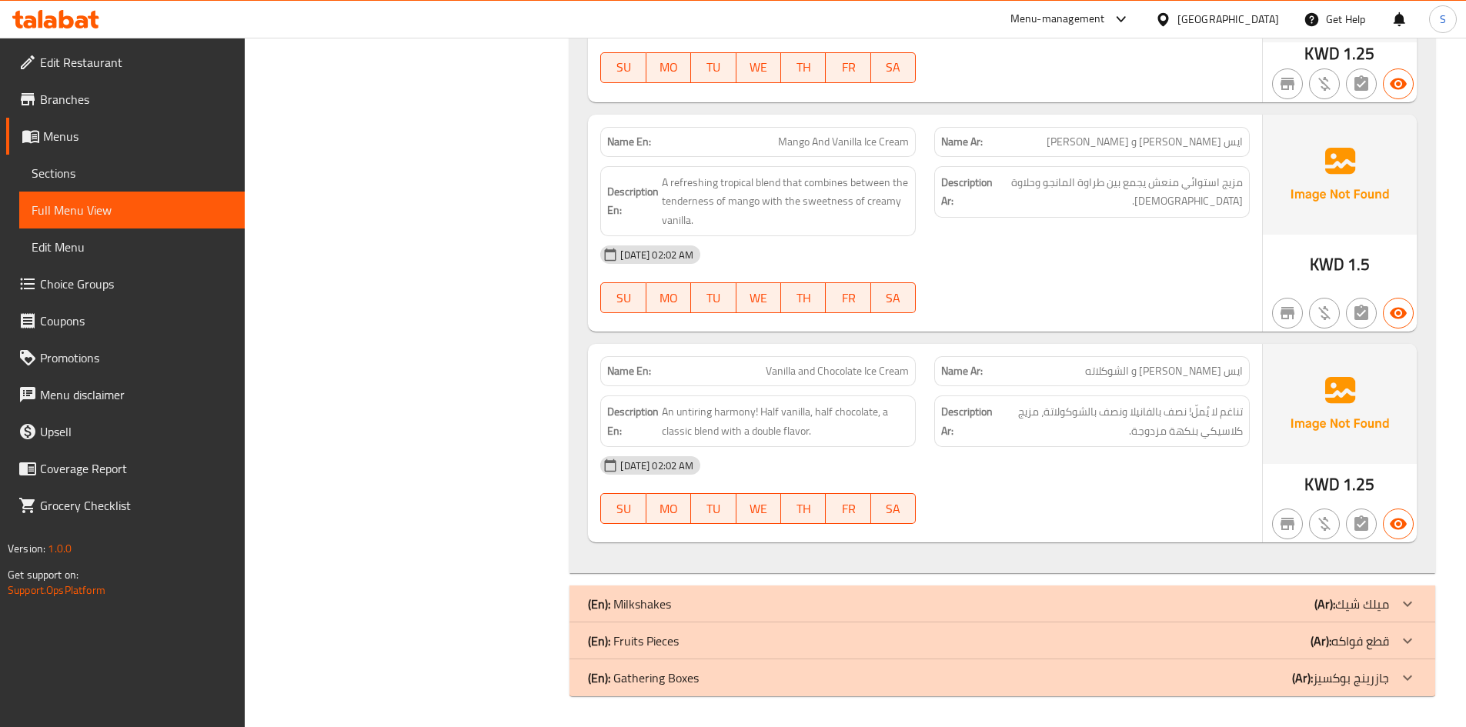
click at [653, 679] on p "(En): Gathering Boxes" at bounding box center [643, 678] width 111 height 18
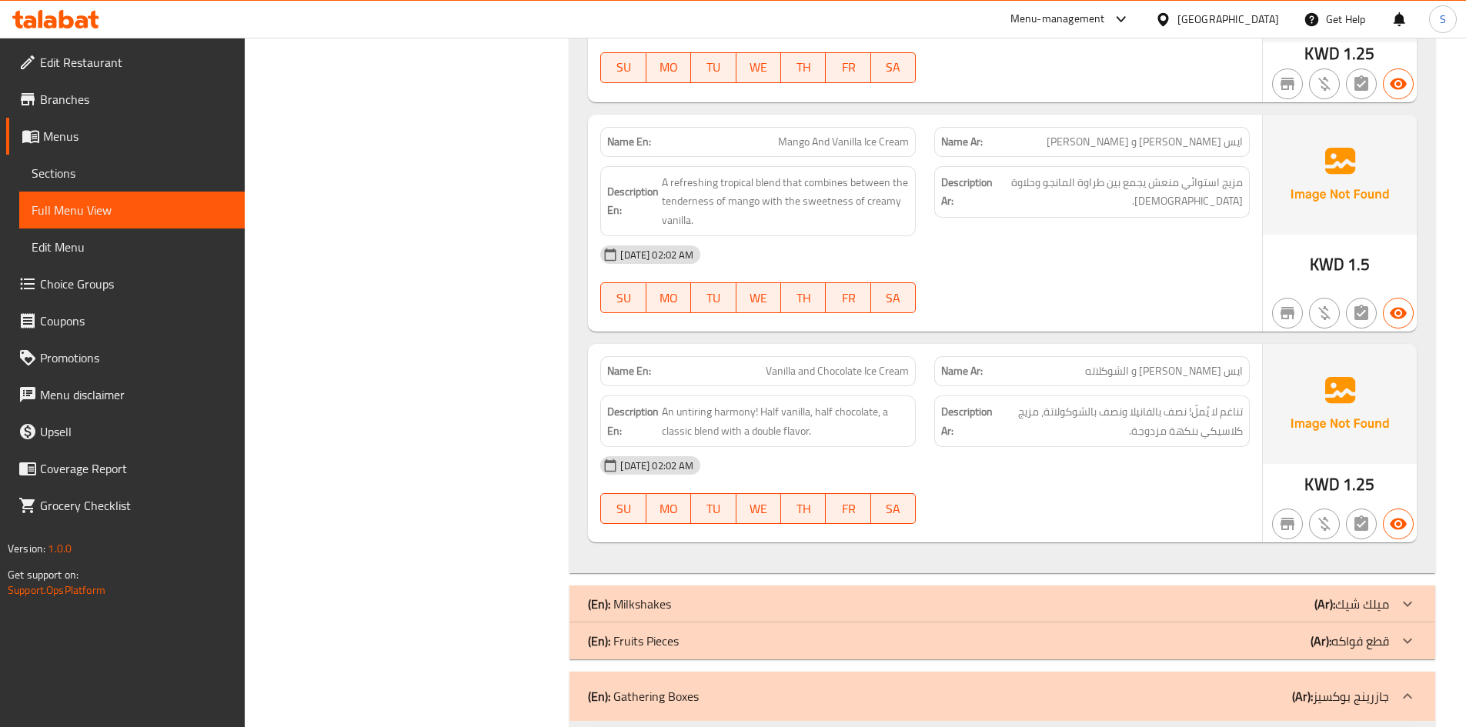
click at [658, 645] on p "(En): Fruits Pieces" at bounding box center [633, 641] width 91 height 18
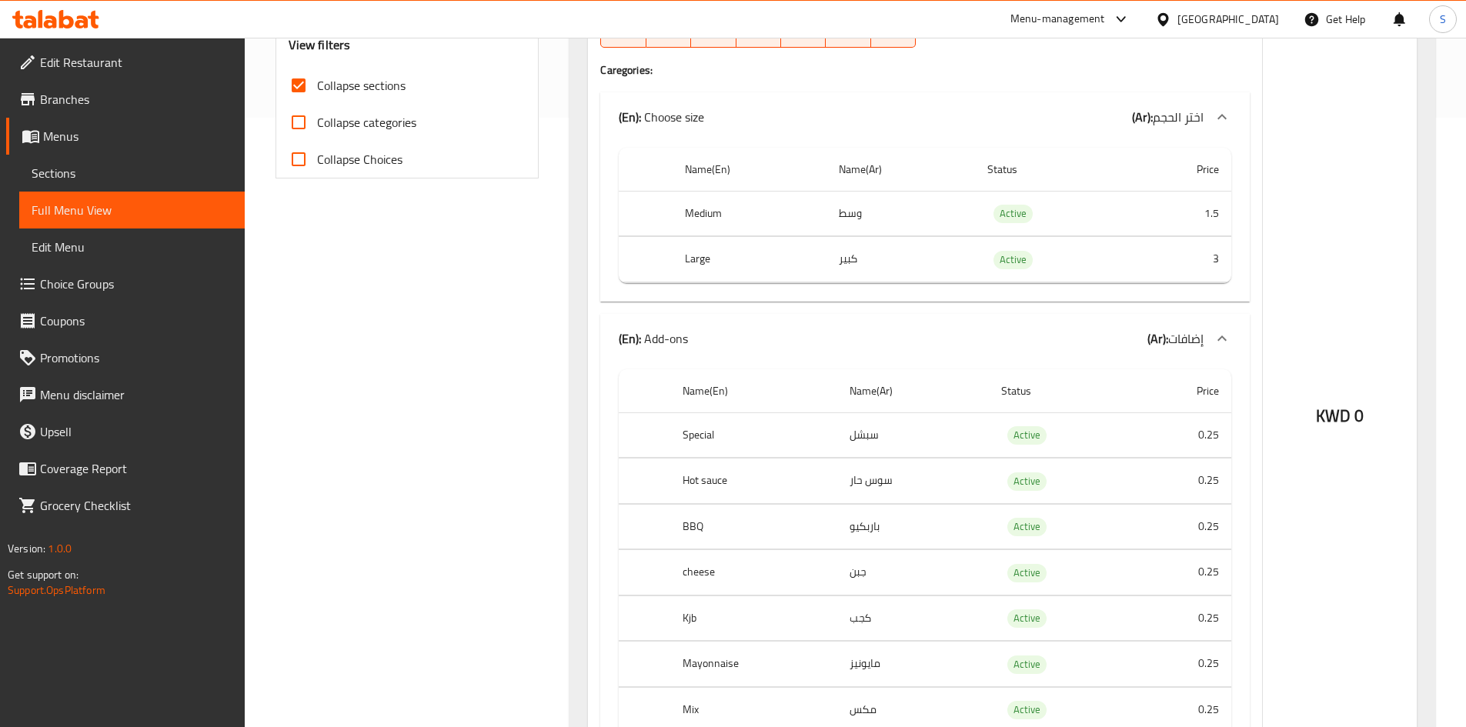
scroll to position [614, 0]
